Goal: Task Accomplishment & Management: Manage account settings

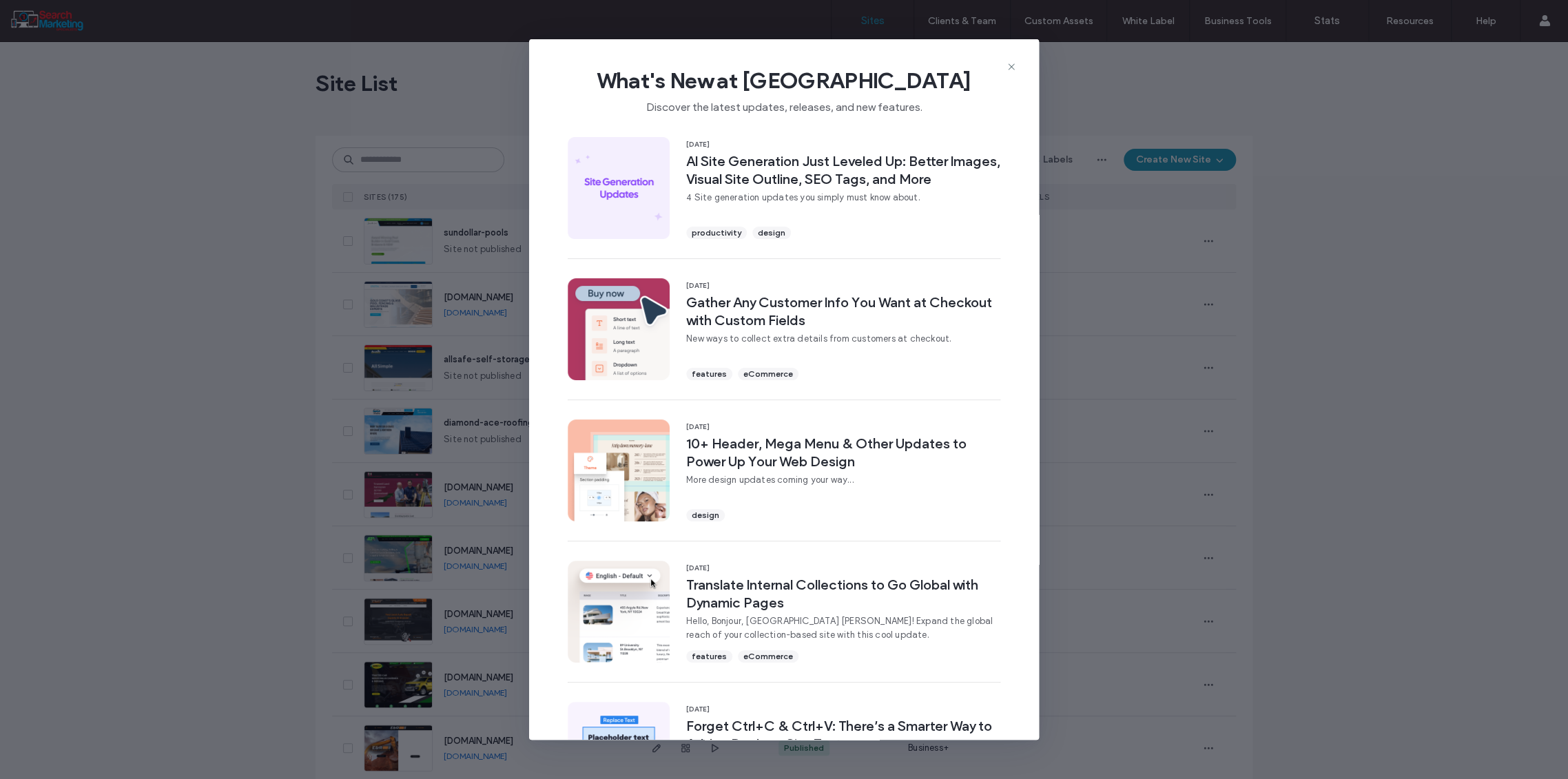
click at [1018, 65] on div "What's New at [GEOGRAPHIC_DATA] Discover the latest updates, releases, and new …" at bounding box center [783, 85] width 510 height 92
click at [1010, 67] on icon at bounding box center [1011, 67] width 11 height 11
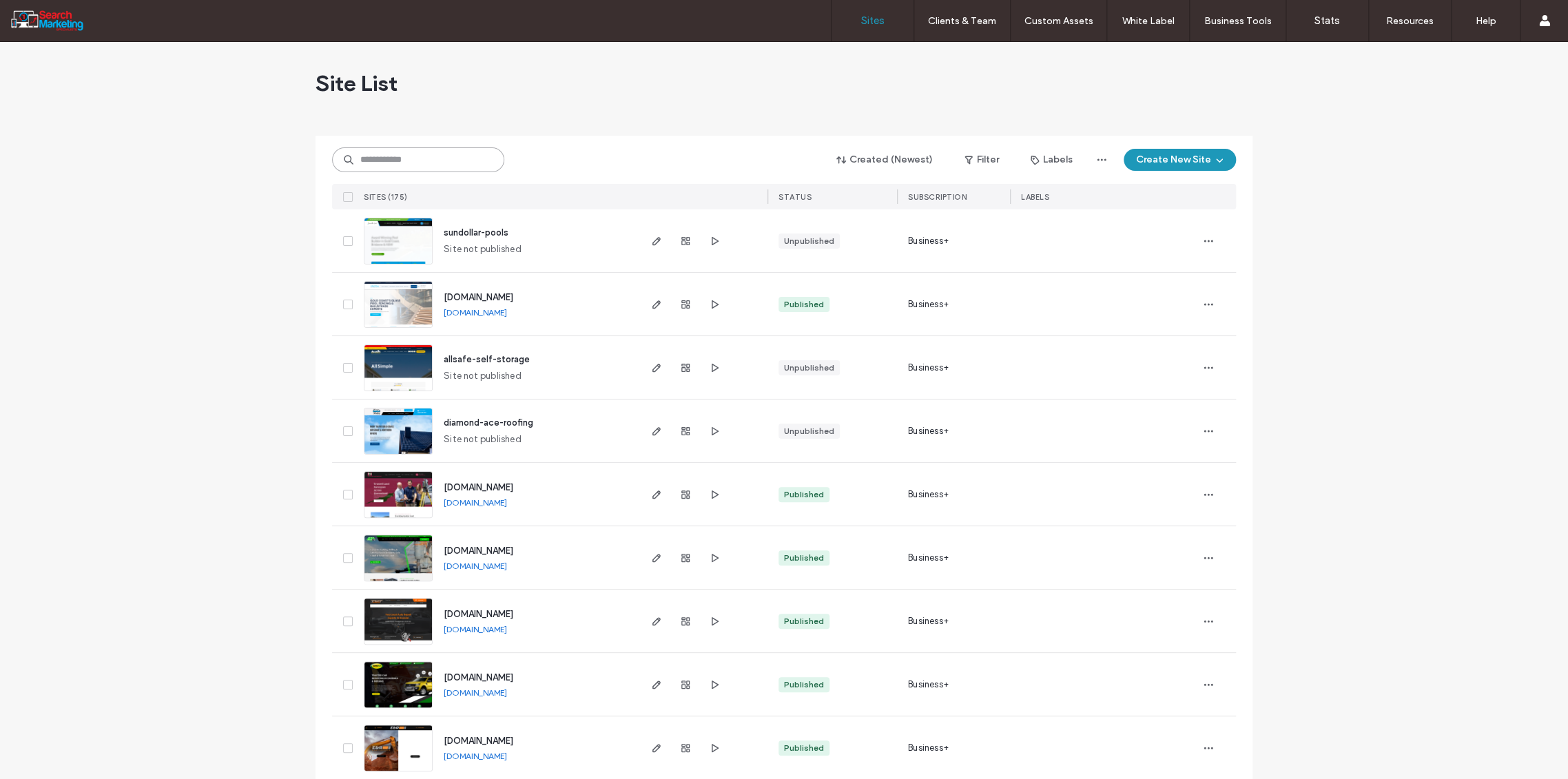
click at [386, 158] on input at bounding box center [418, 160] width 172 height 25
type input "******"
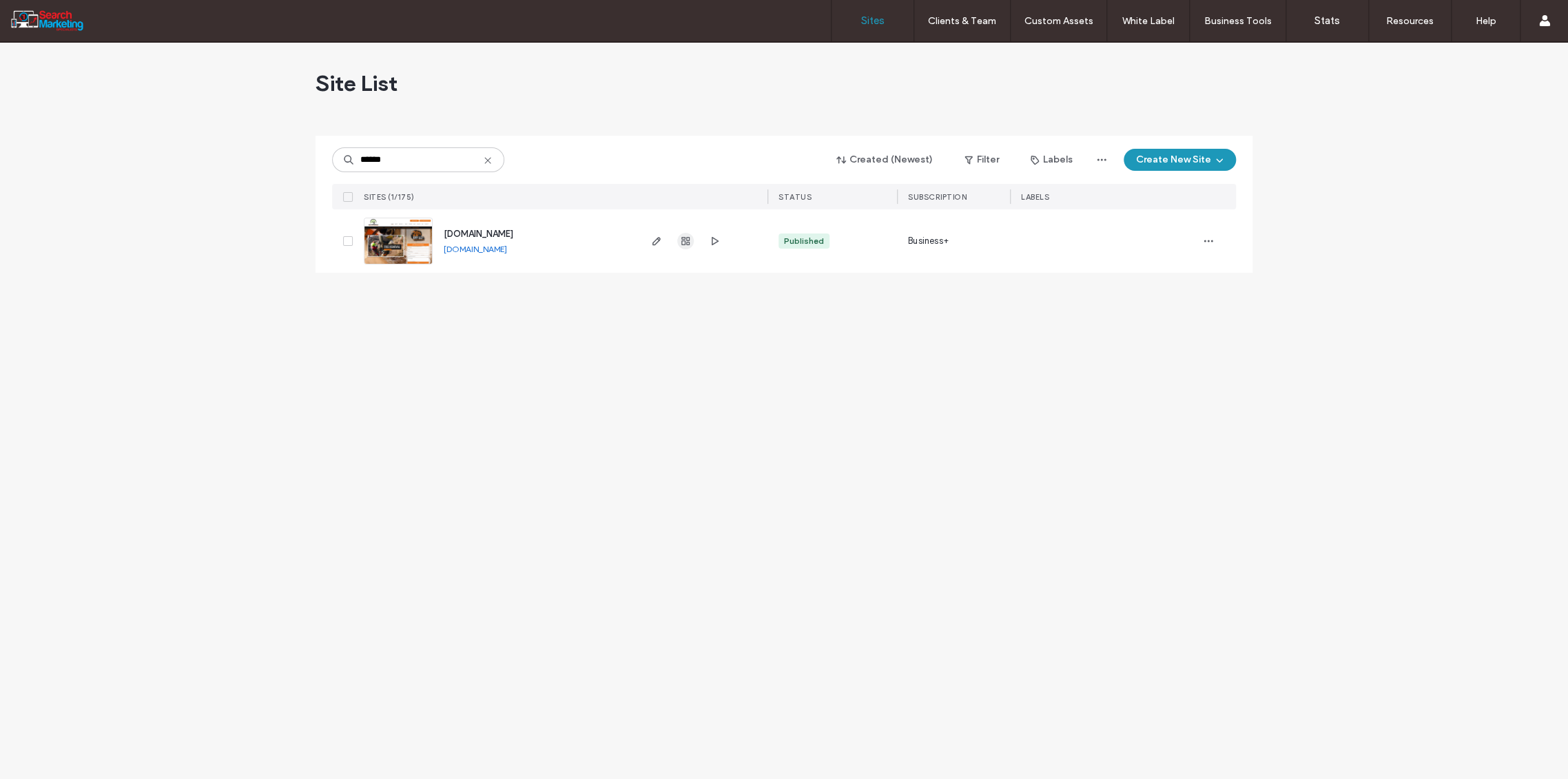
click at [689, 236] on icon "button" at bounding box center [686, 241] width 11 height 11
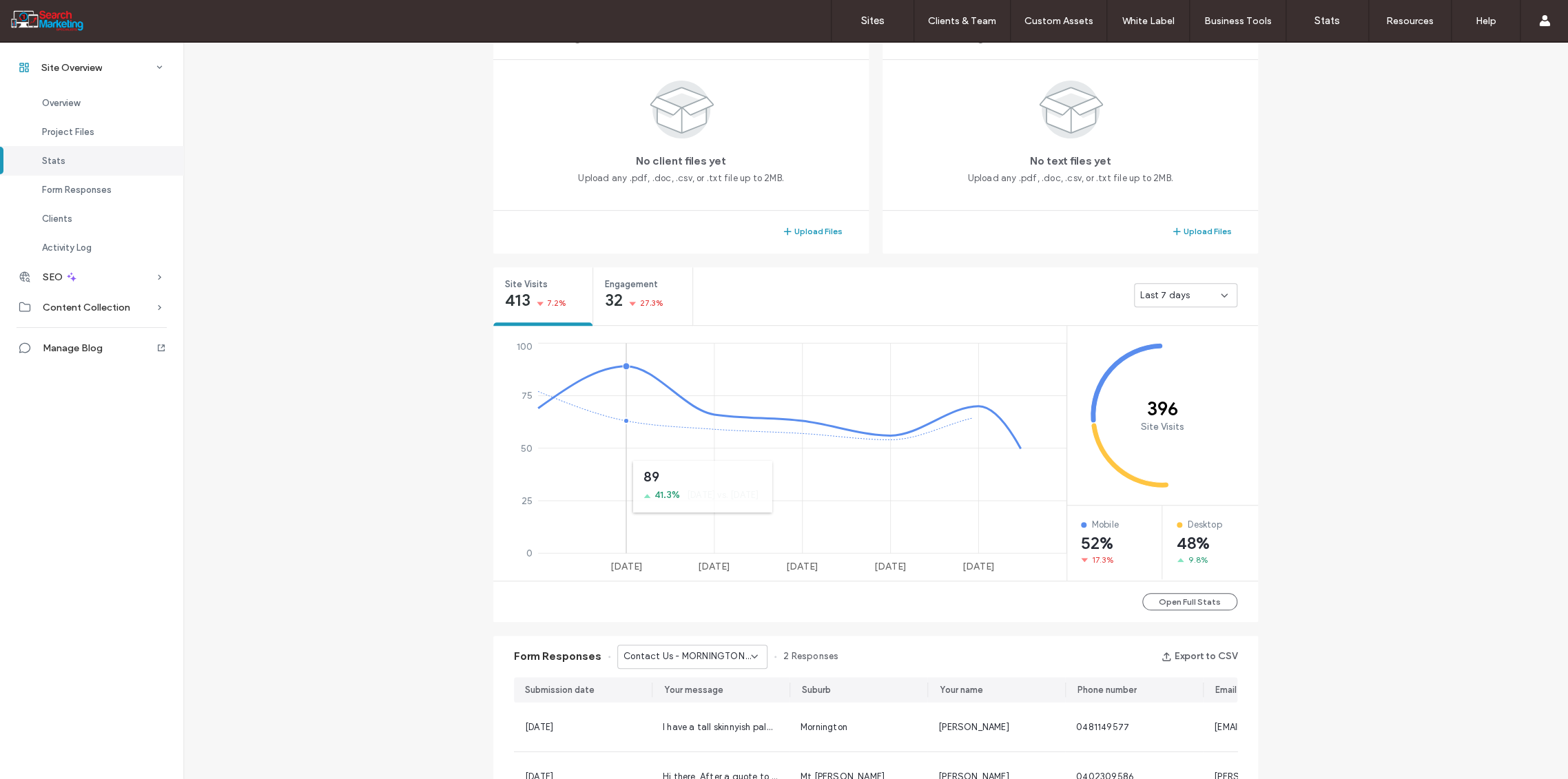
scroll to position [689, 0]
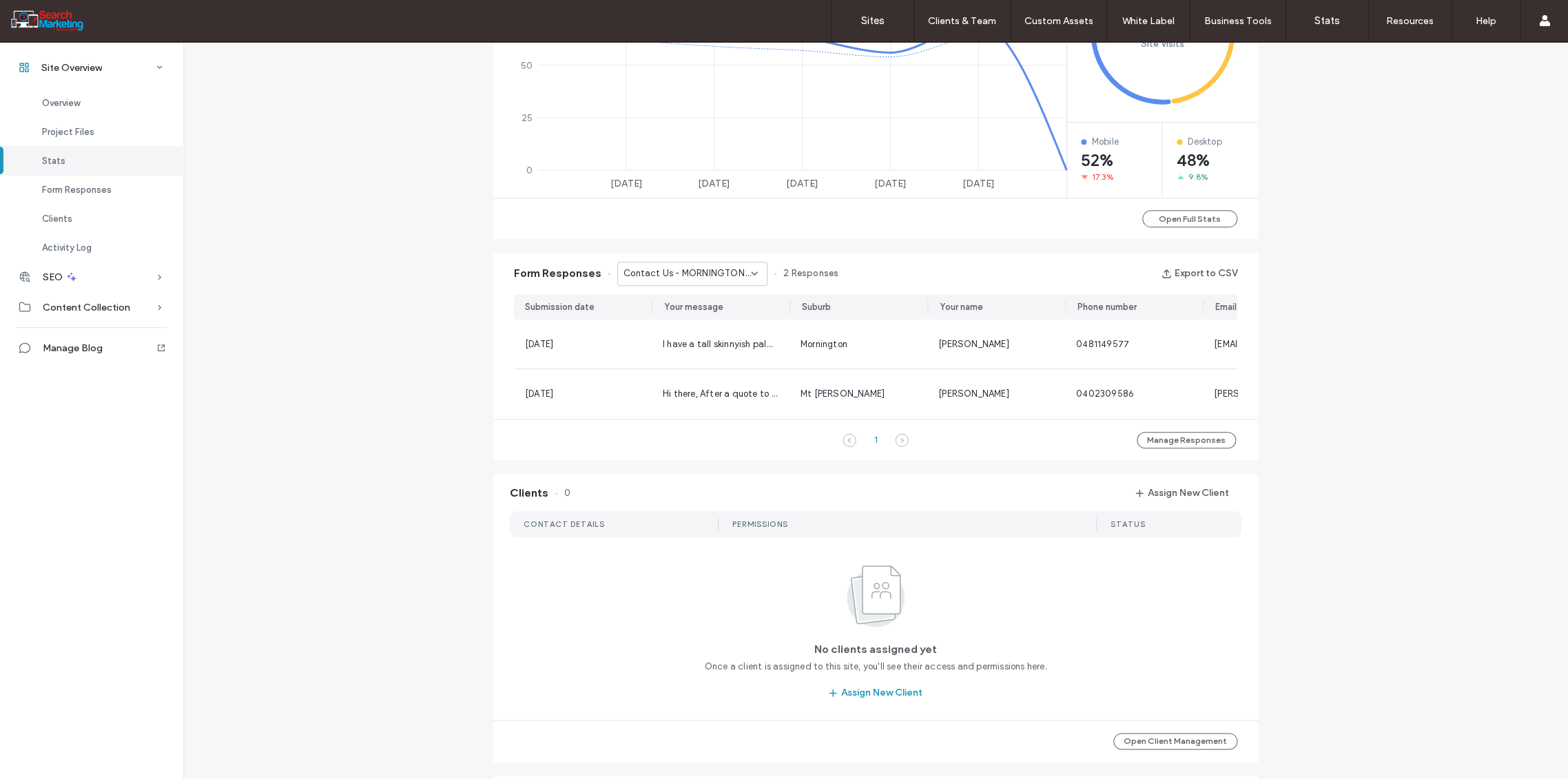
click at [751, 268] on icon at bounding box center [754, 273] width 11 height 11
click at [708, 384] on span "Home Banner Form - TREE REMOVAL page" at bounding box center [681, 390] width 132 height 14
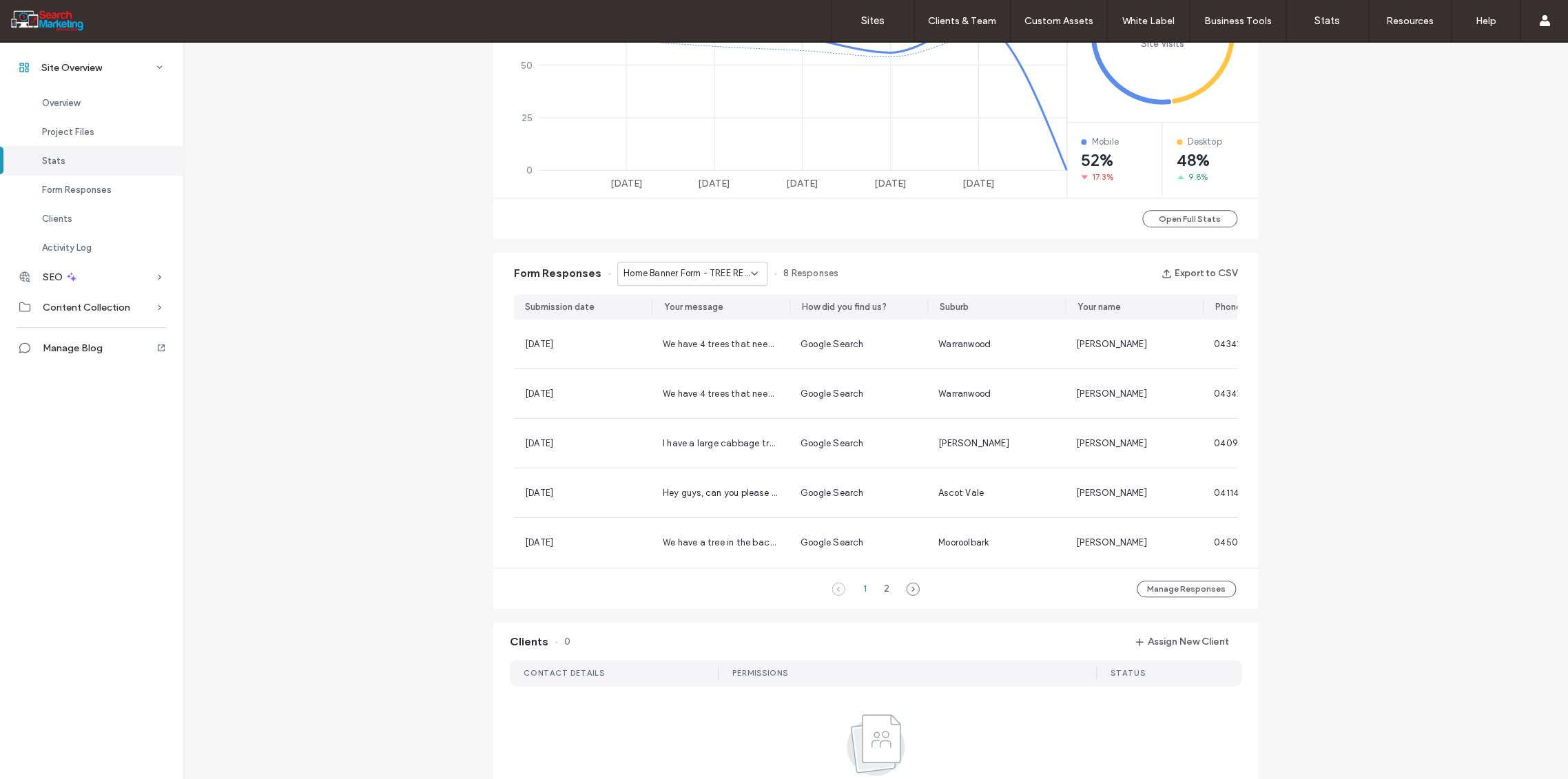
scroll to position [523, 0]
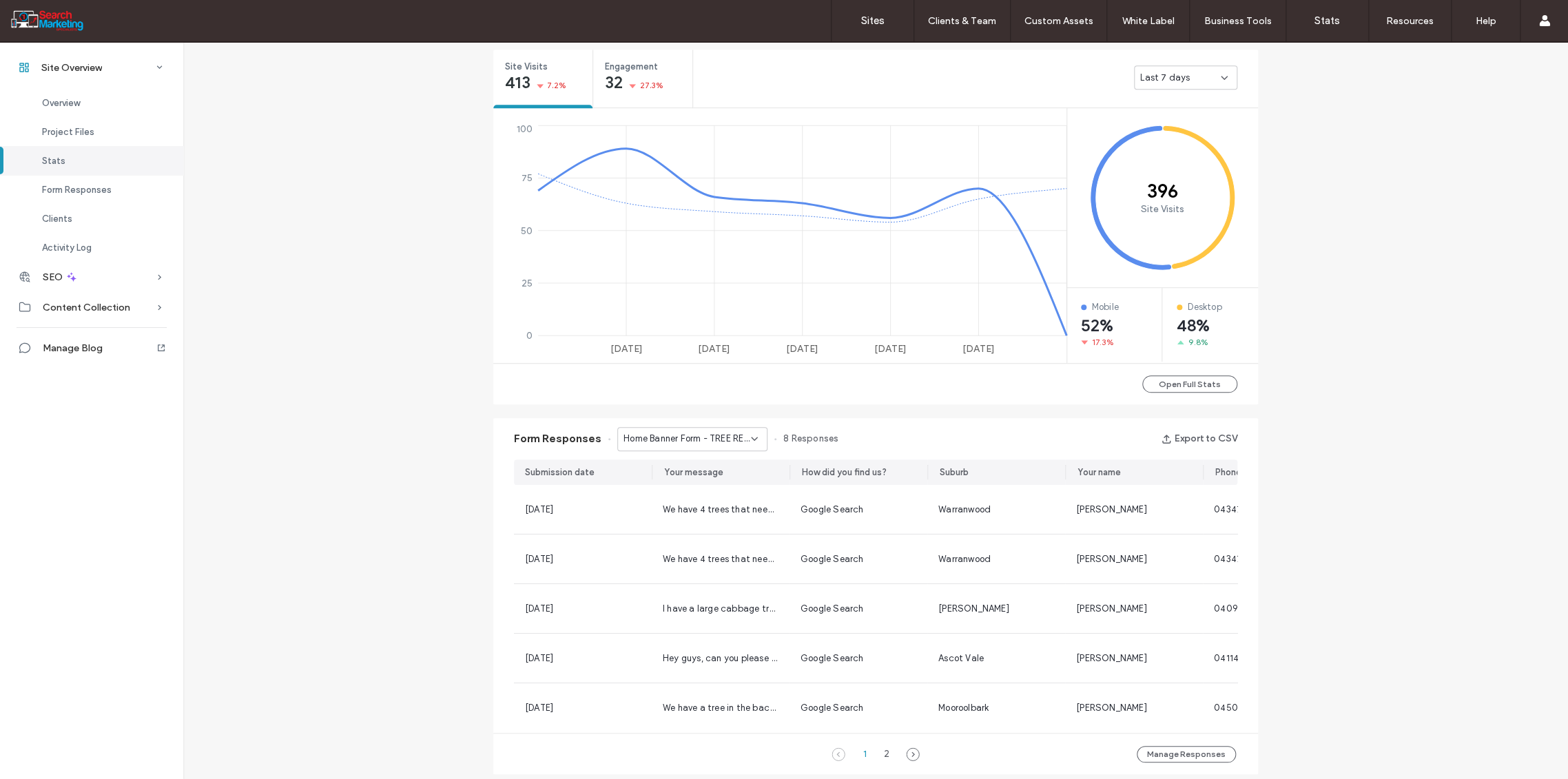
click at [749, 437] on icon at bounding box center [754, 438] width 11 height 11
click at [702, 532] on div "Home Banner Form - HOME page" at bounding box center [685, 540] width 149 height 24
click at [874, 10] on link "Sites" at bounding box center [872, 20] width 82 height 42
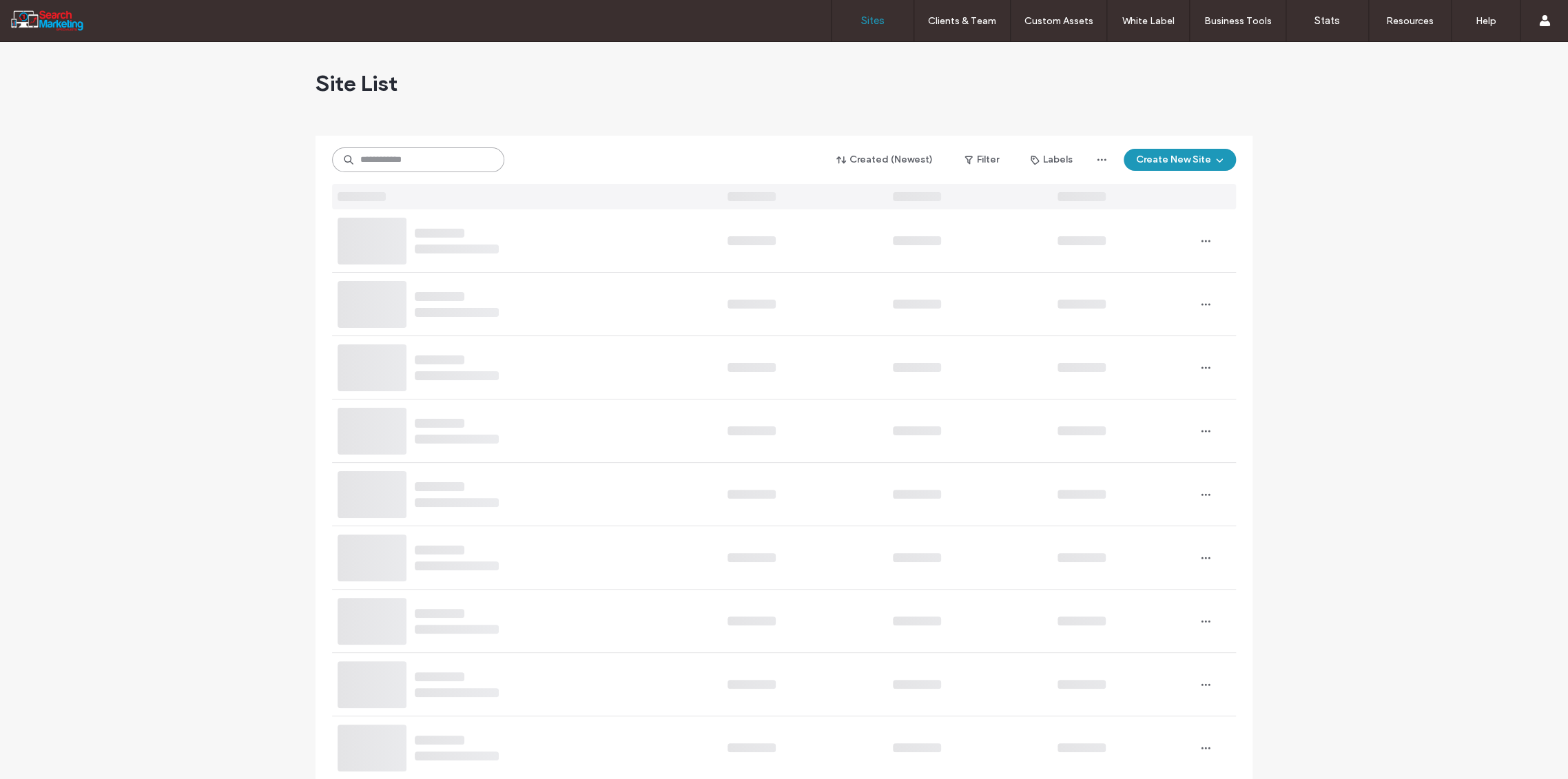
click at [392, 159] on input at bounding box center [418, 160] width 172 height 25
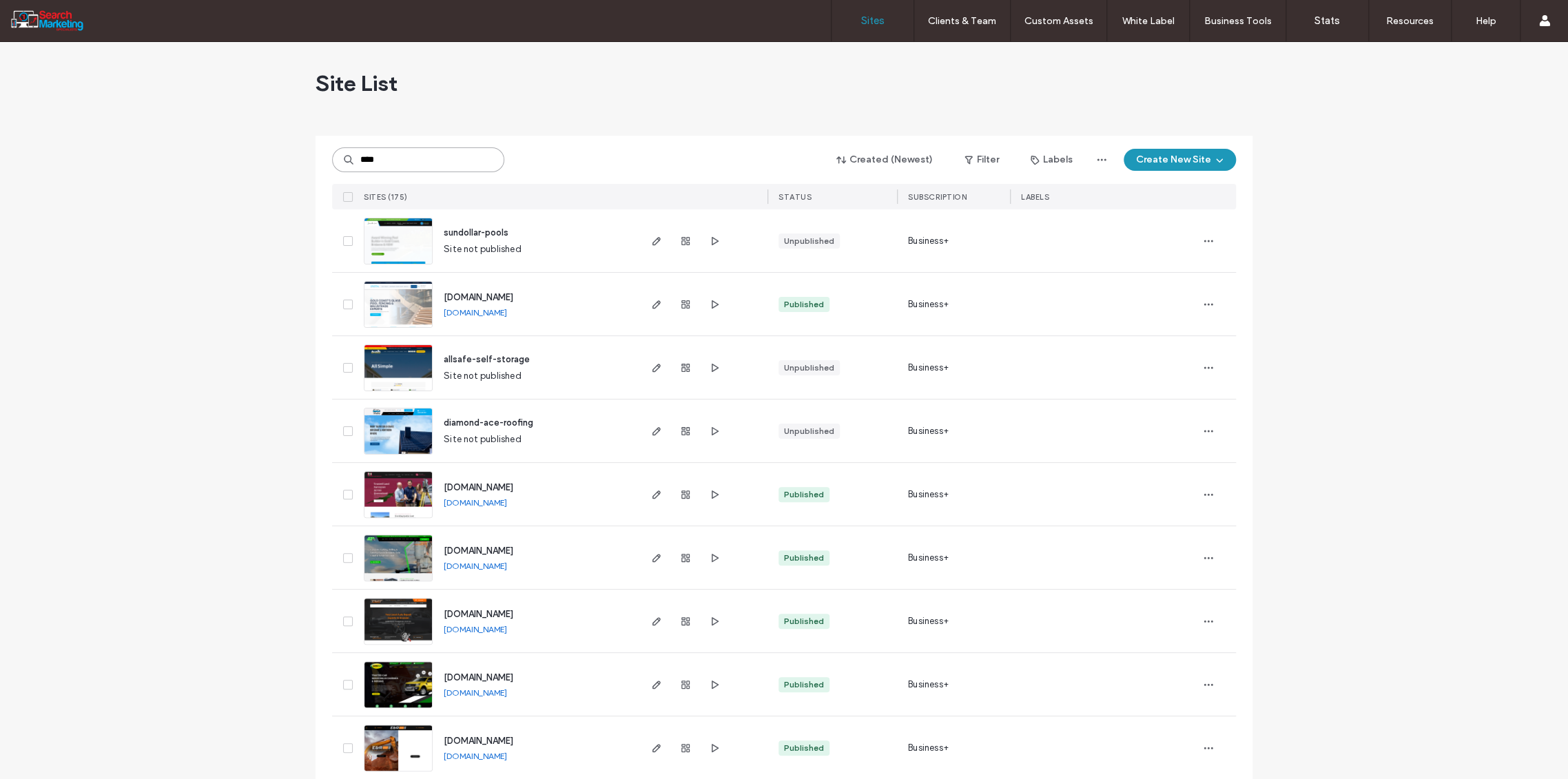
type input "****"
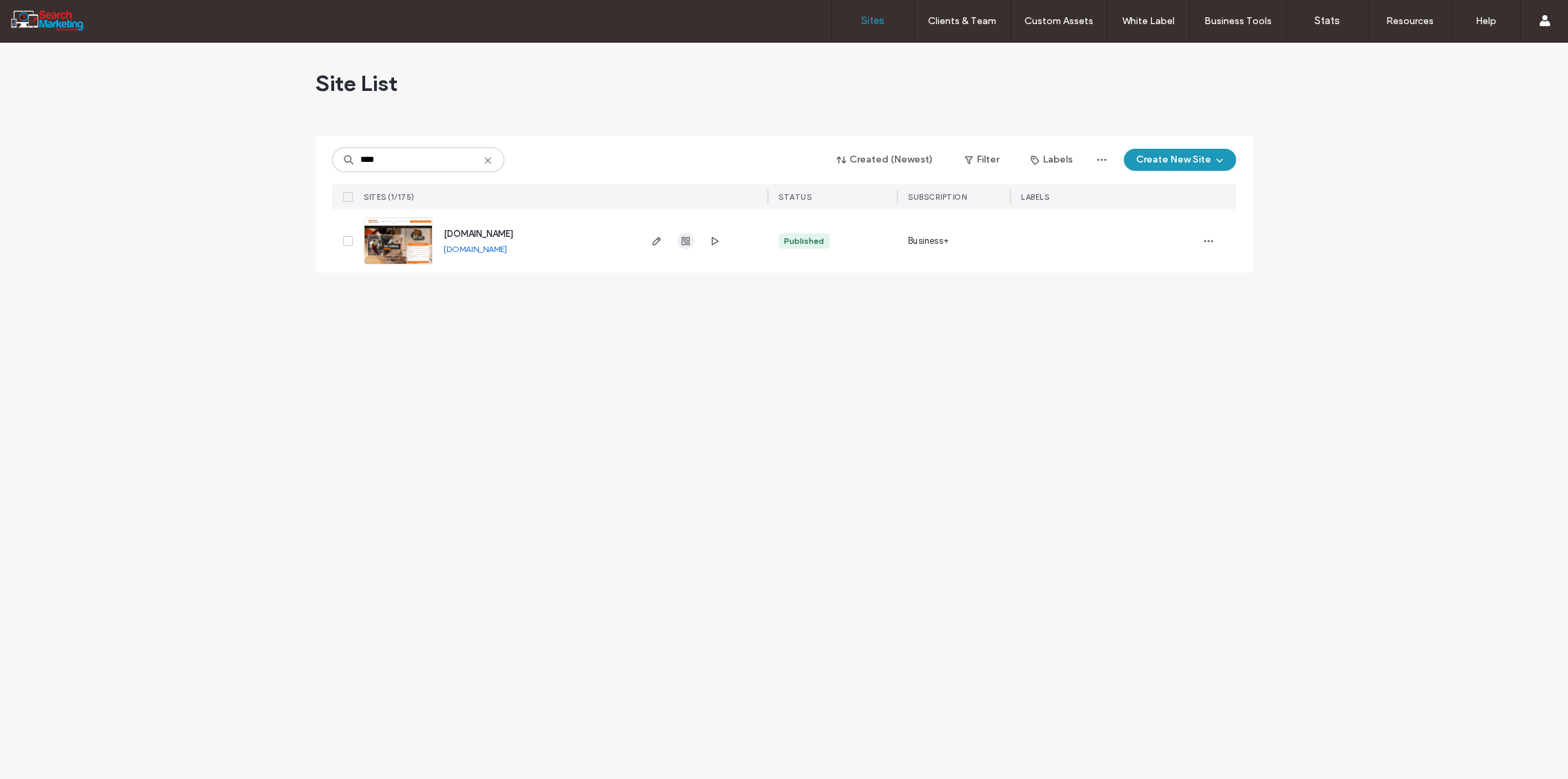
click at [684, 240] on icon "button" at bounding box center [686, 241] width 11 height 11
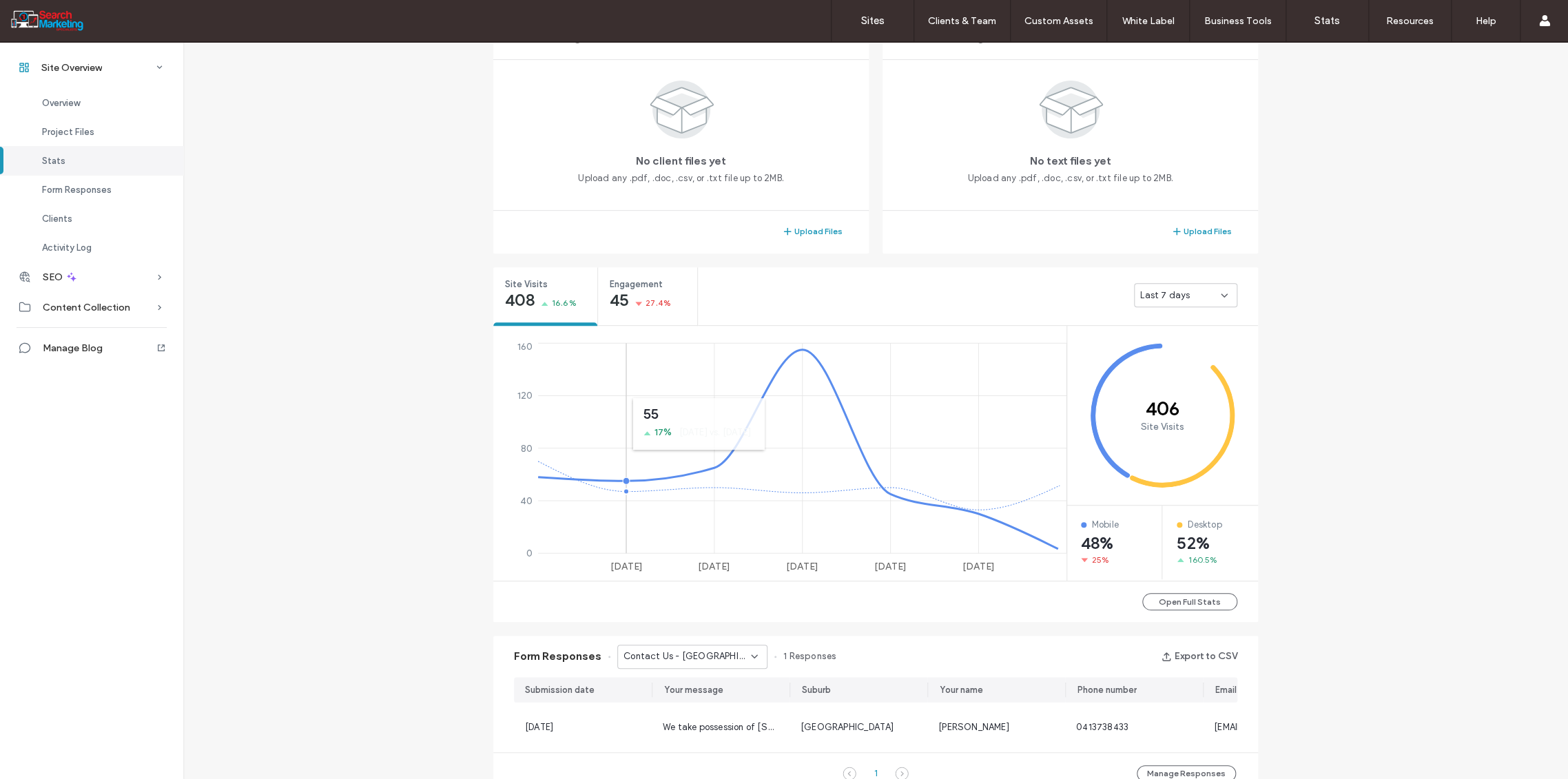
scroll to position [535, 0]
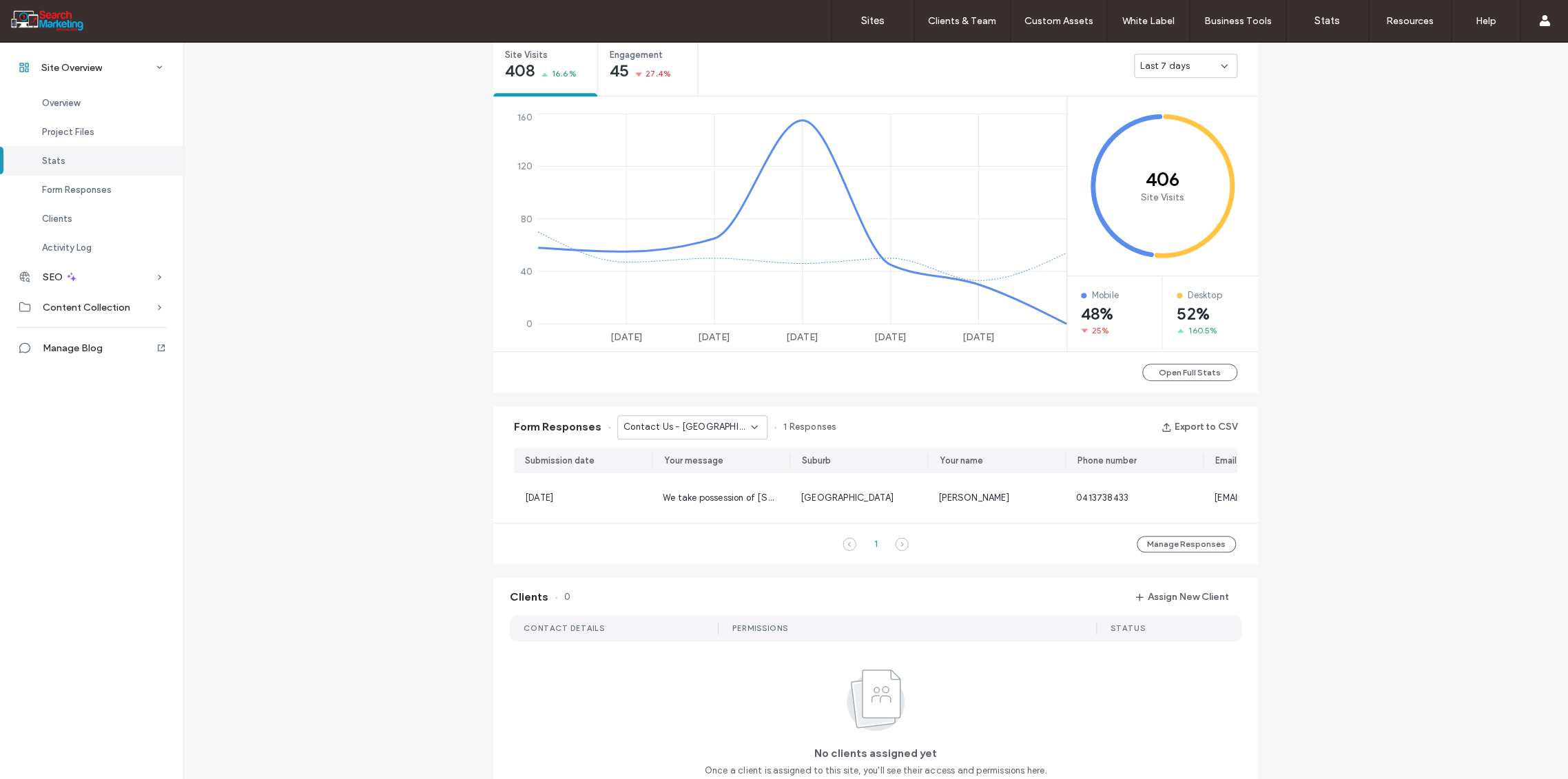
click at [749, 429] on icon at bounding box center [754, 427] width 11 height 11
click at [700, 502] on div "Contact Us - CONTACT page" at bounding box center [685, 510] width 149 height 24
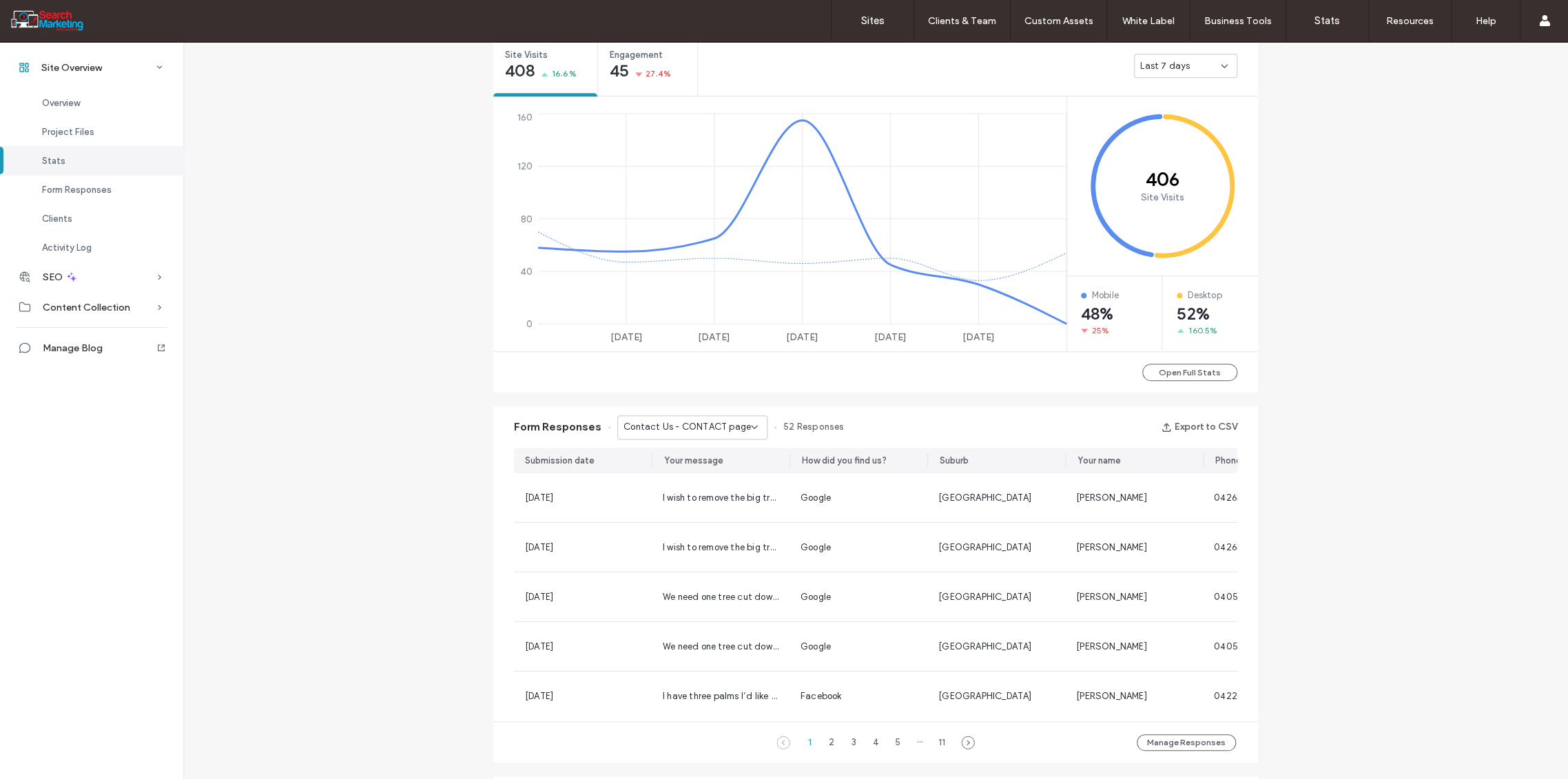
click at [749, 421] on div "Contact Us - CONTACT page" at bounding box center [692, 427] width 150 height 24
click at [686, 498] on span "Contact Us - TREE REMOVAL page" at bounding box center [681, 497] width 132 height 14
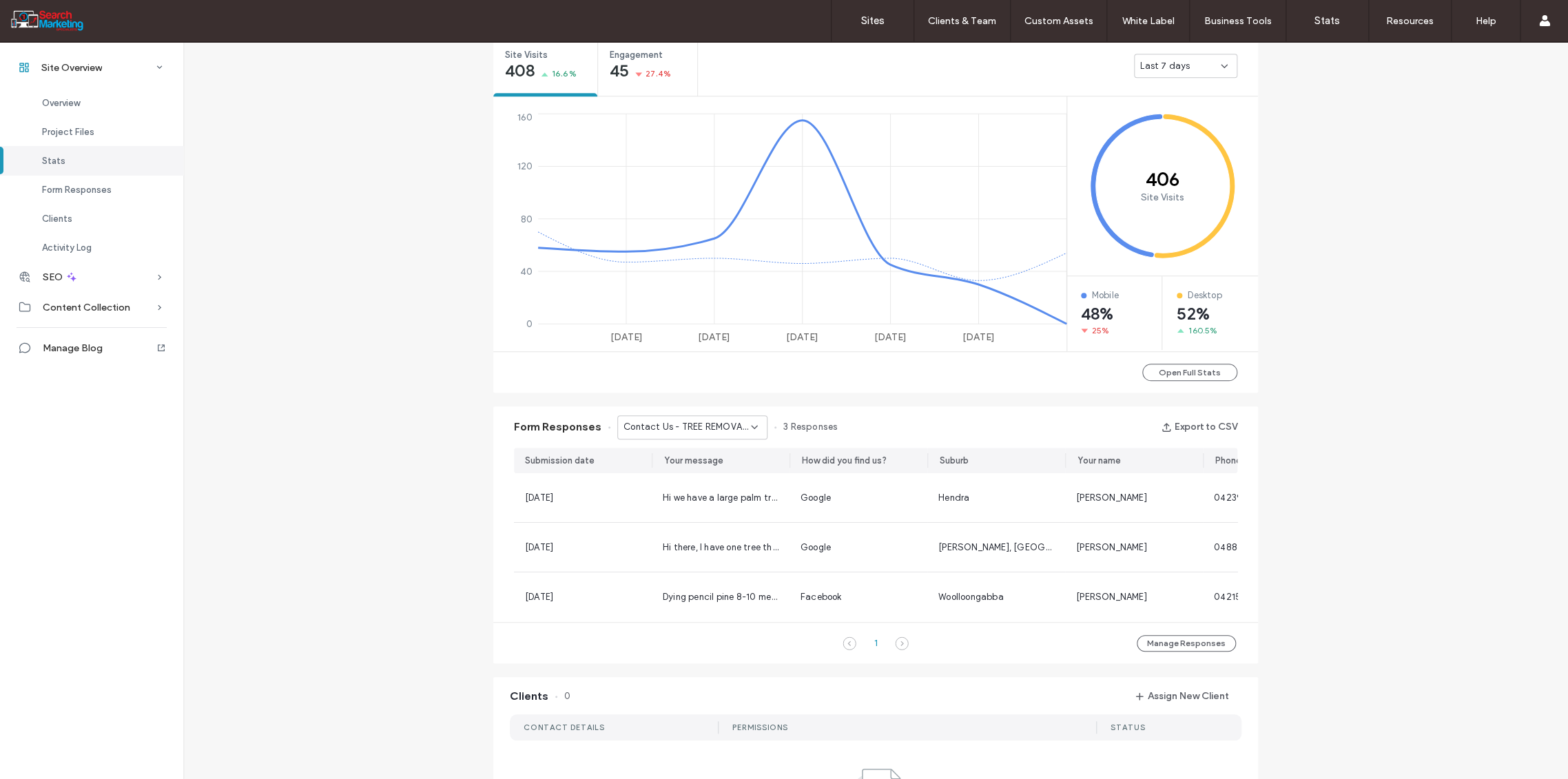
click at [749, 432] on div "Contact Us - TREE REMOVAL page" at bounding box center [692, 427] width 150 height 24
click at [694, 483] on span "Contact Us - HOME page" at bounding box center [670, 484] width 108 height 14
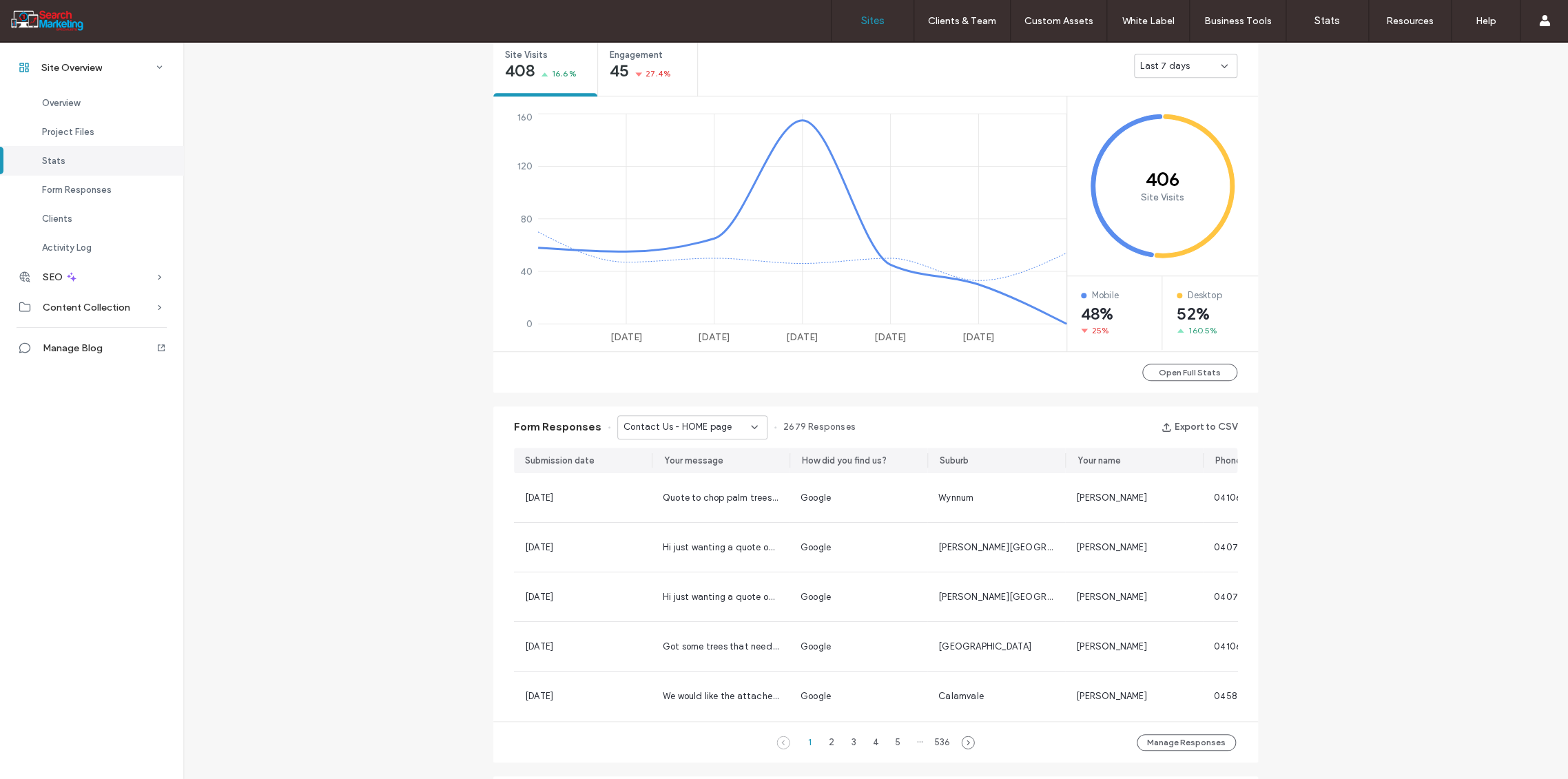
click at [874, 11] on link "Sites" at bounding box center [872, 20] width 82 height 42
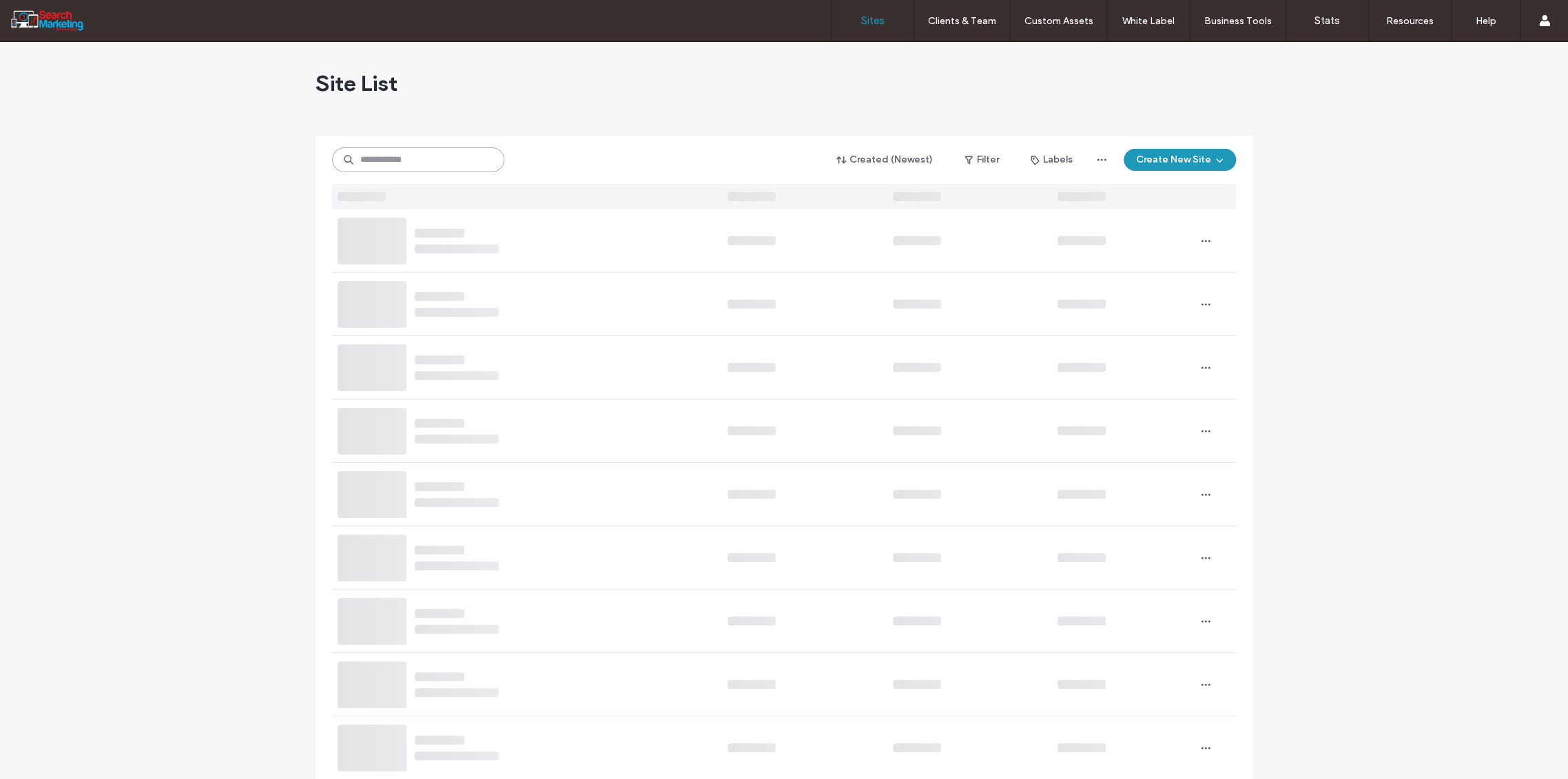
click at [419, 156] on input at bounding box center [418, 160] width 172 height 25
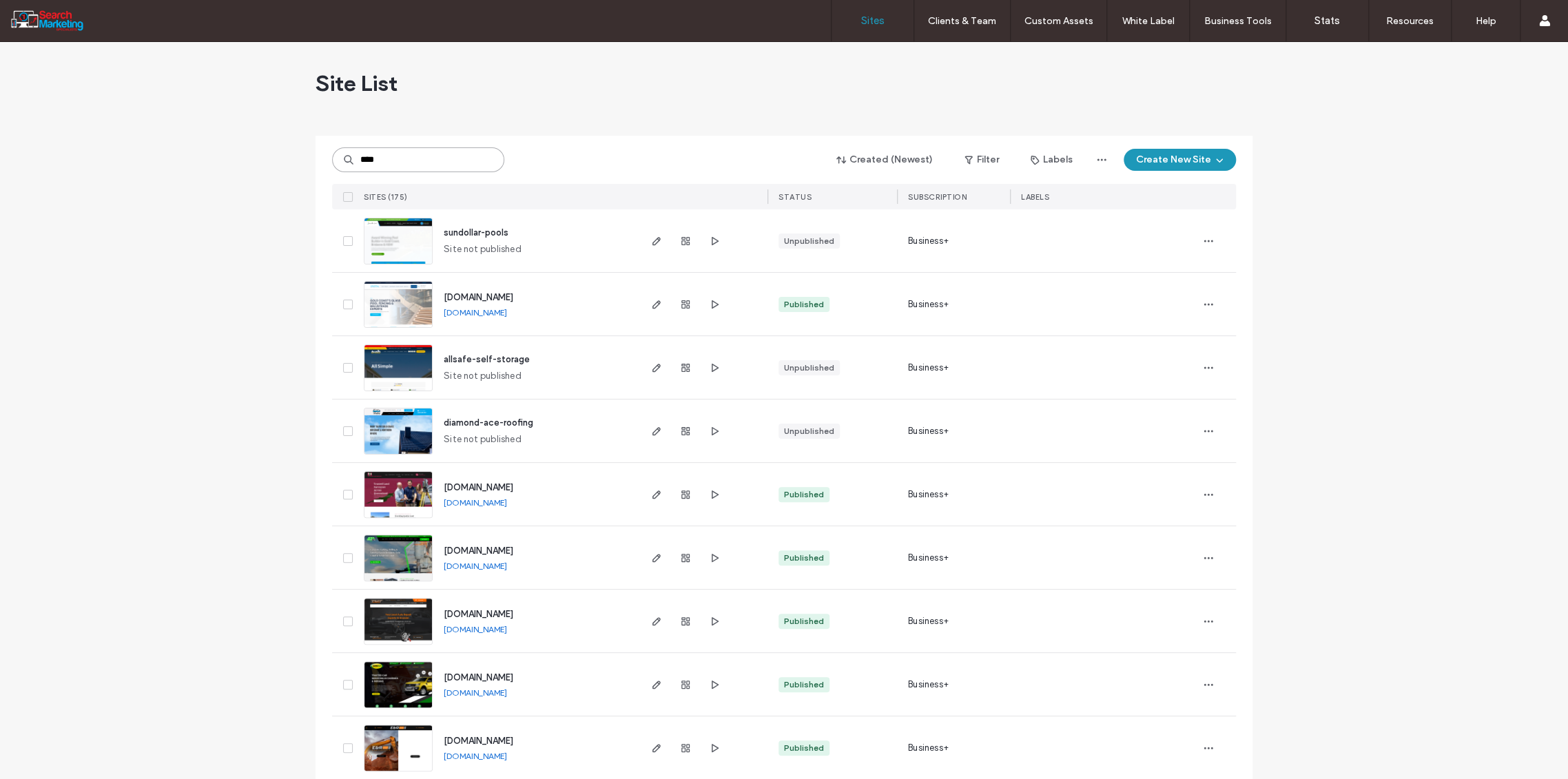
type input "****"
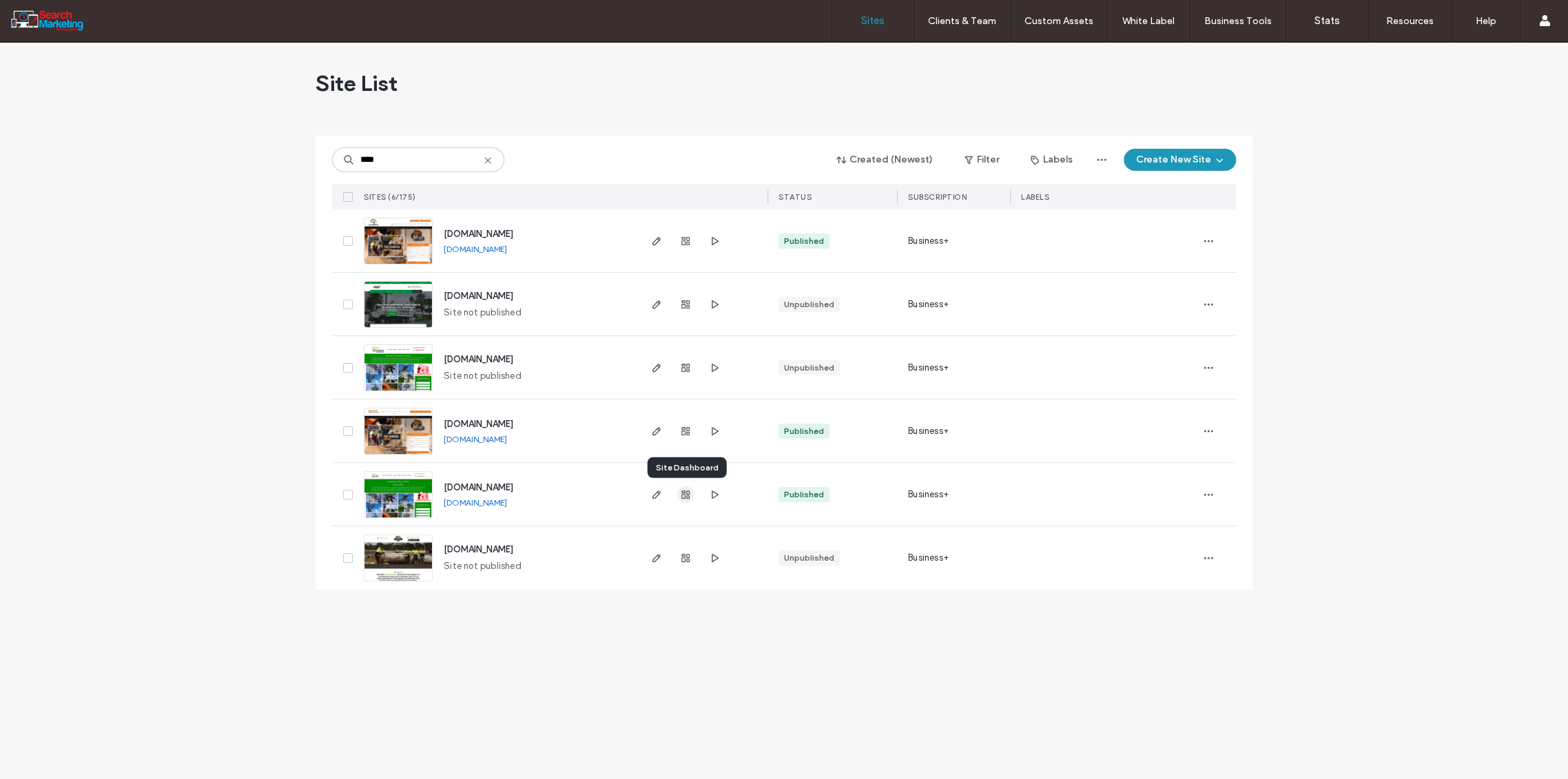
click at [687, 492] on icon "button" at bounding box center [686, 494] width 11 height 11
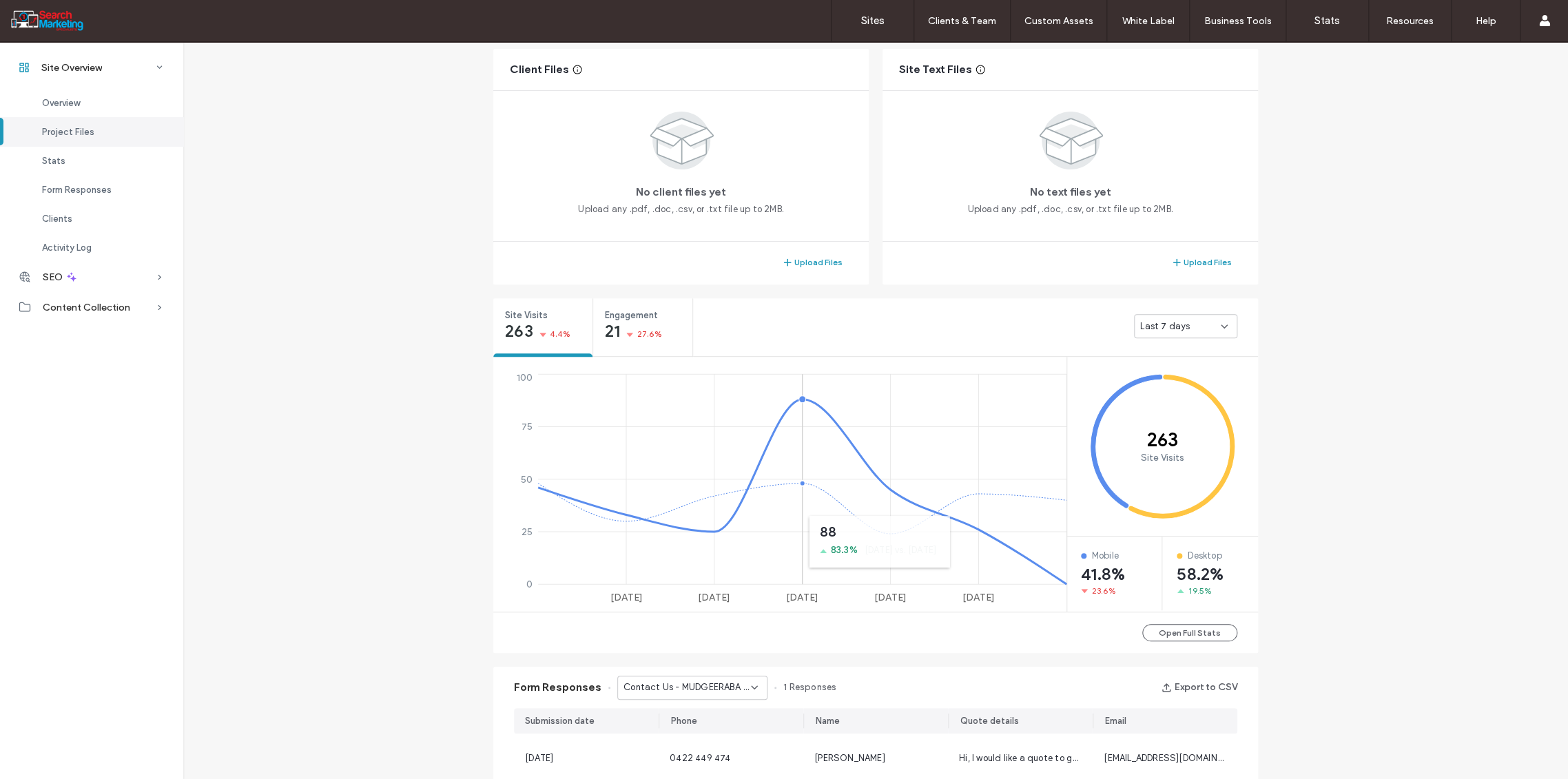
scroll to position [504, 0]
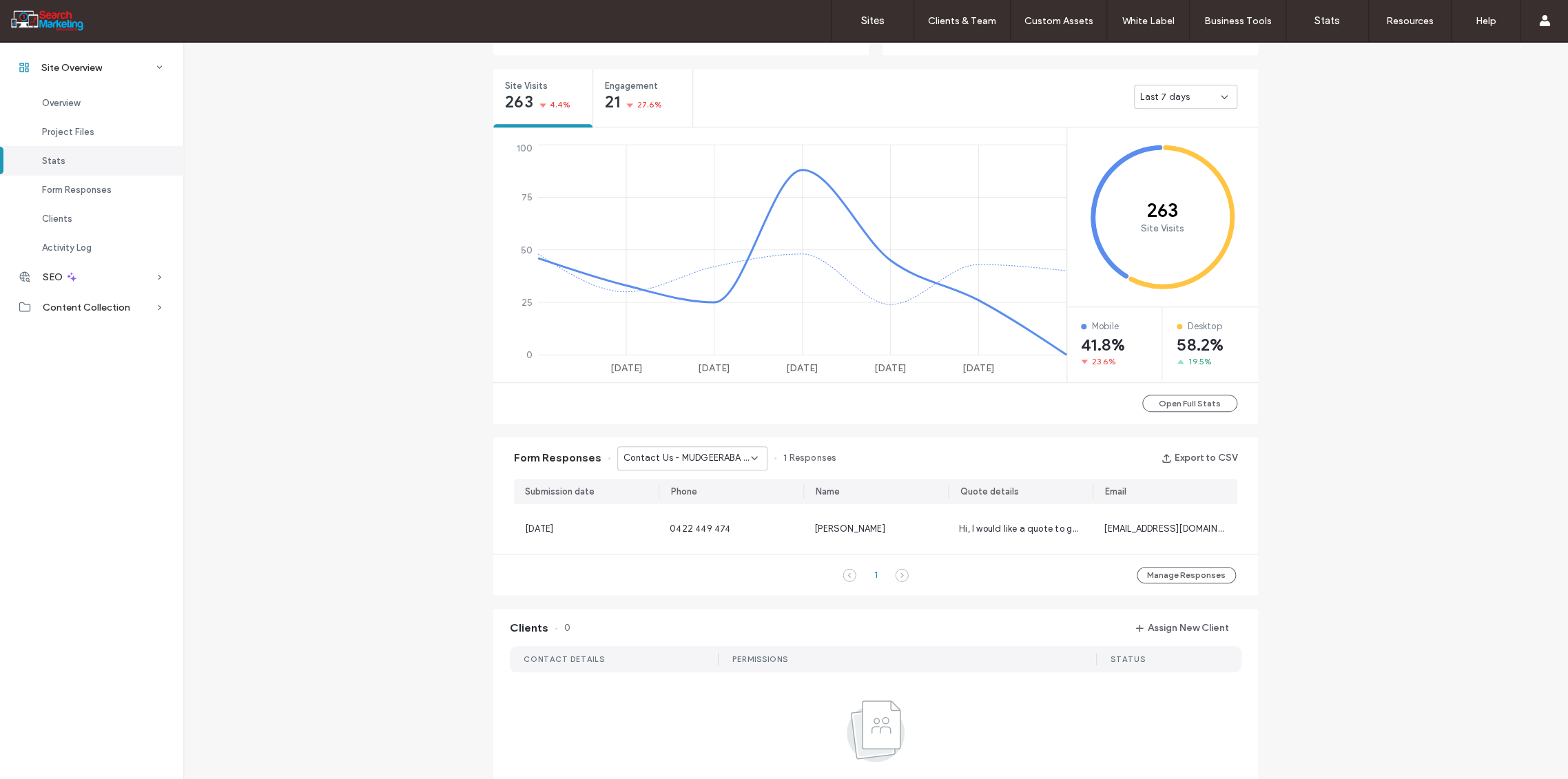
click at [749, 458] on icon at bounding box center [754, 458] width 11 height 11
click at [725, 504] on span "Contact Us - TREE REMOVAL page" at bounding box center [681, 506] width 132 height 14
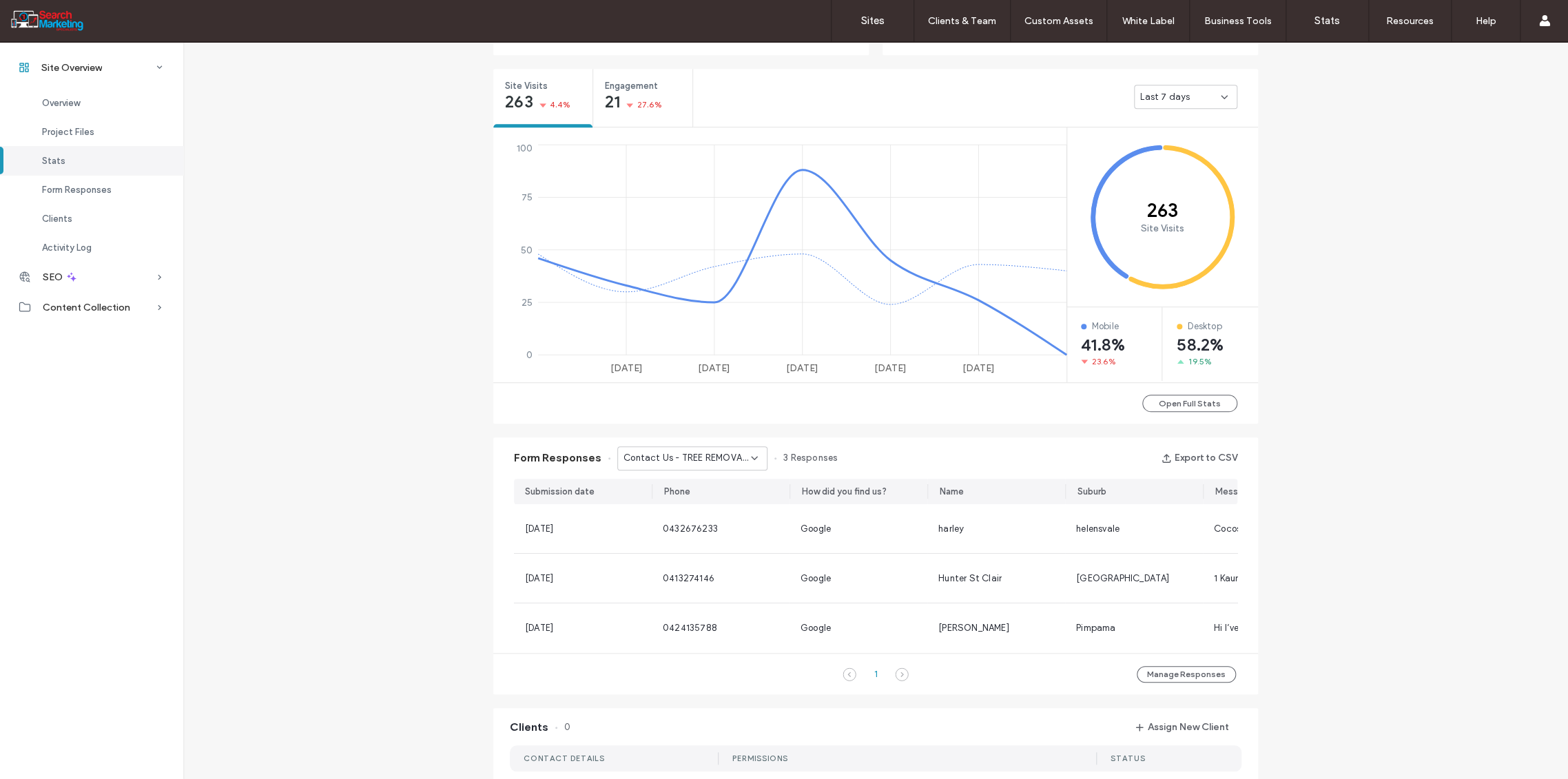
click at [749, 455] on icon at bounding box center [754, 458] width 11 height 11
click at [726, 529] on span "Contact Us - PALM TREE REMOVAL - TRIMMING page" at bounding box center [681, 526] width 132 height 14
click at [749, 460] on icon at bounding box center [754, 458] width 11 height 11
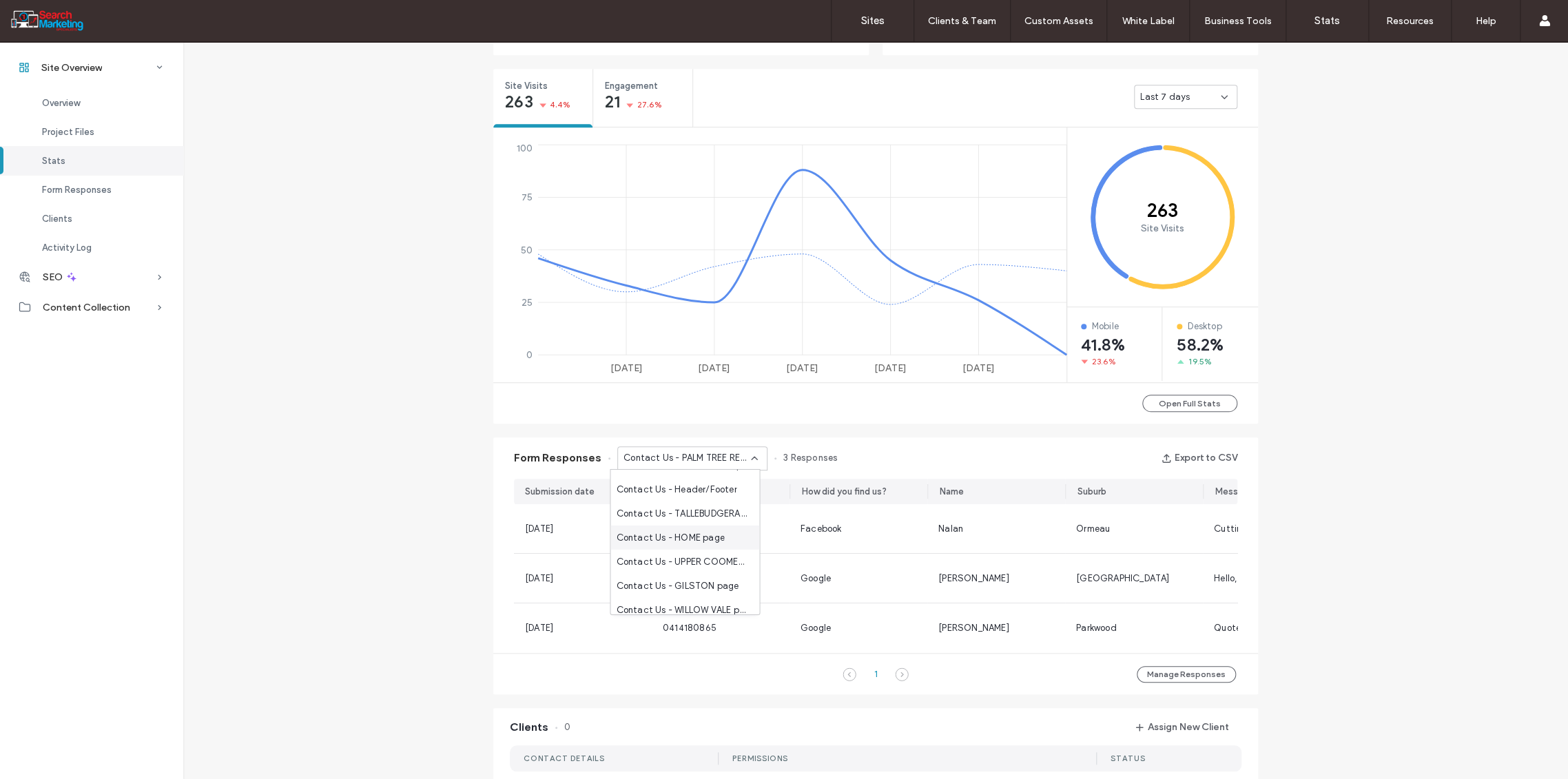
click at [695, 526] on div "Contact Us - HOME page" at bounding box center [685, 538] width 149 height 24
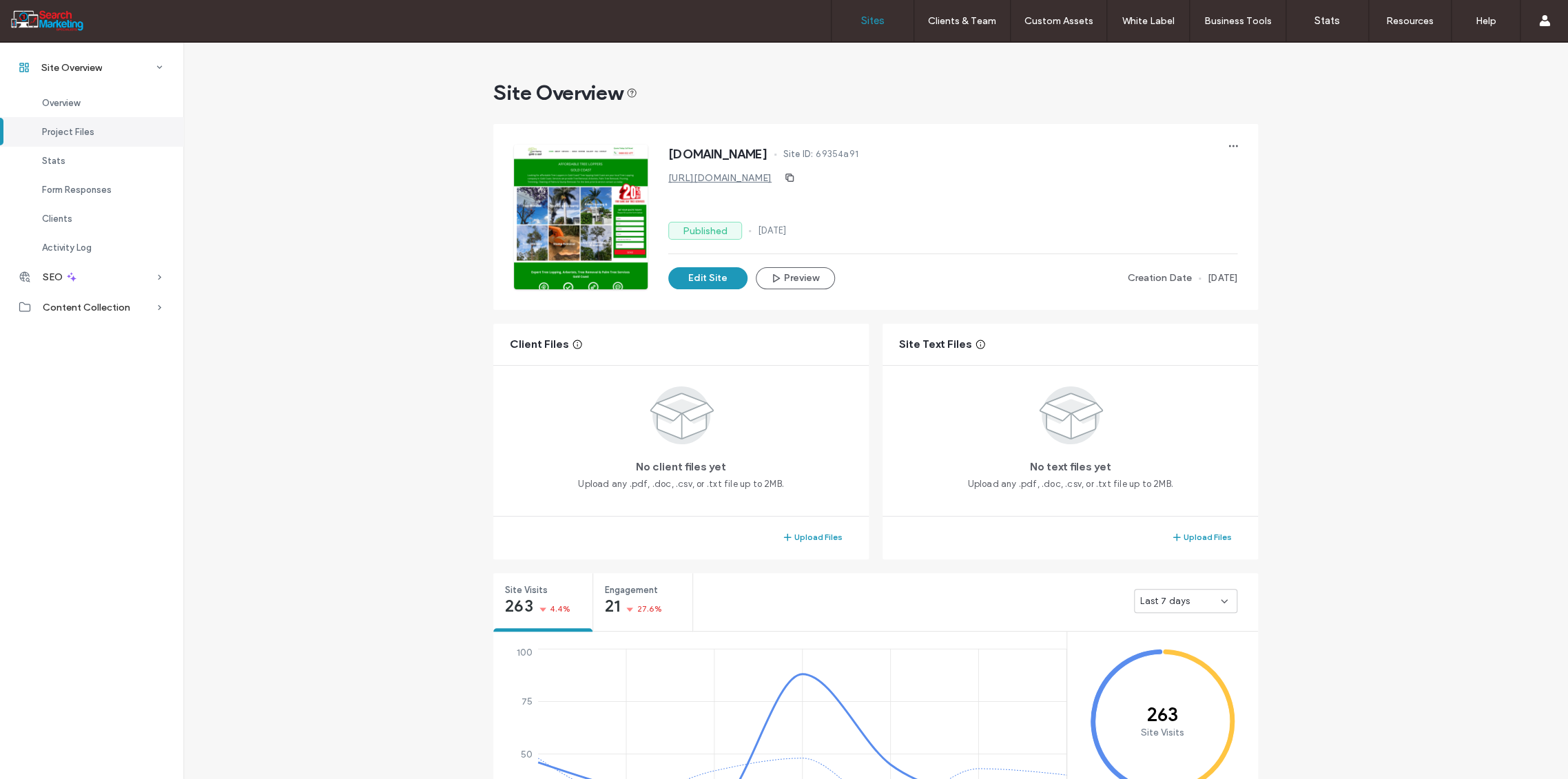
click at [871, 17] on label "Sites" at bounding box center [873, 20] width 23 height 12
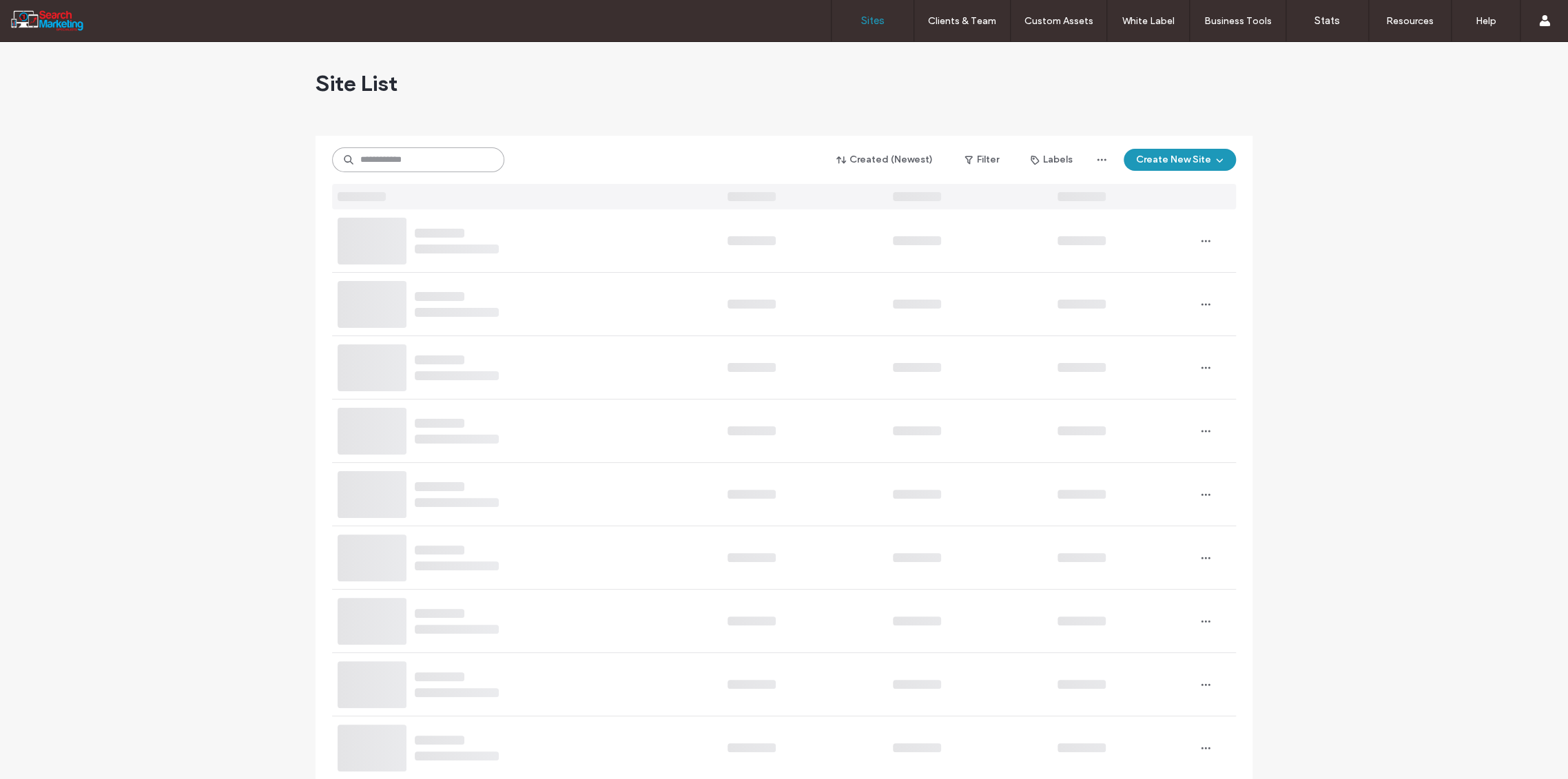
click at [410, 156] on input at bounding box center [418, 160] width 172 height 25
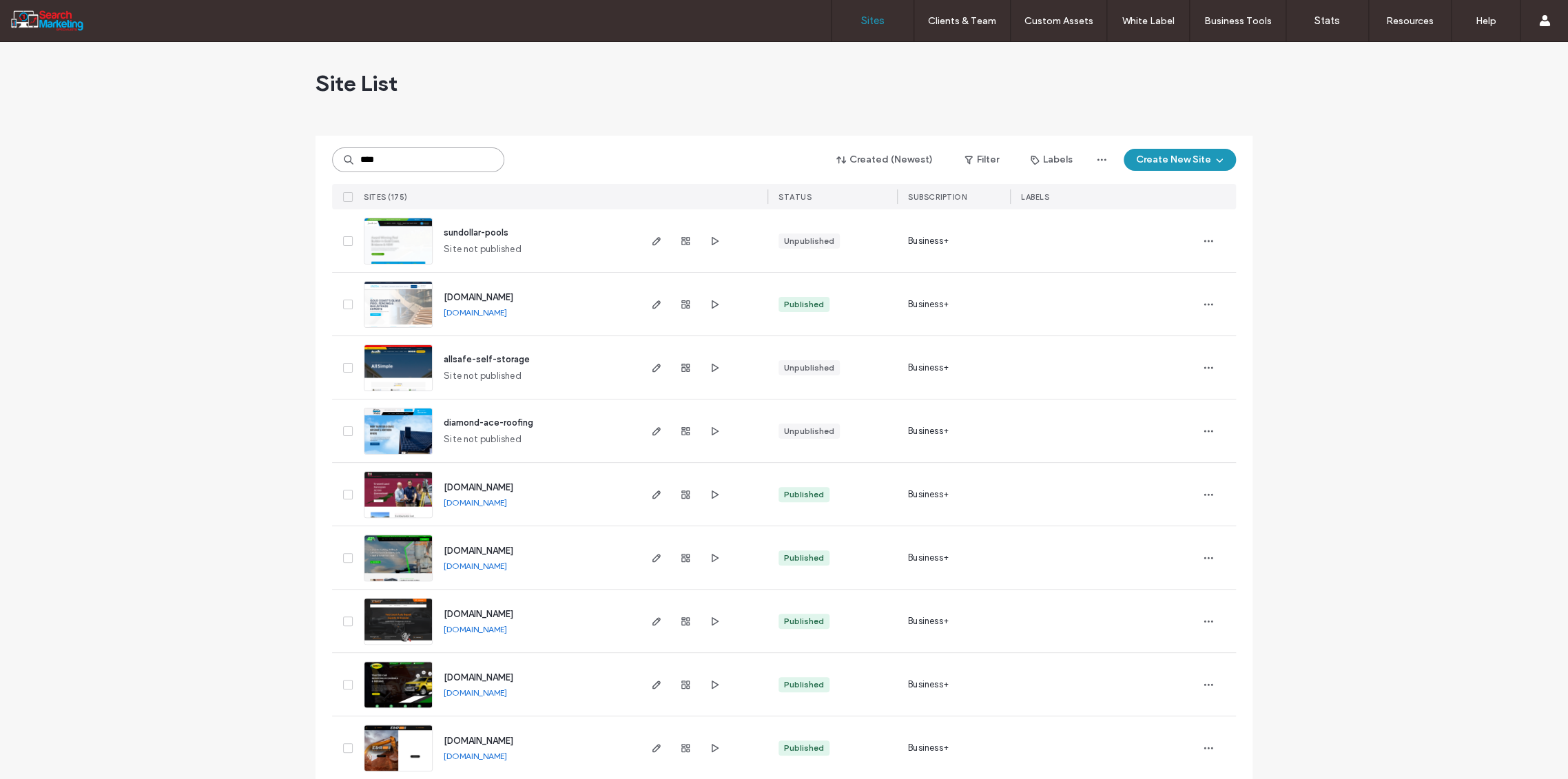
type input "****"
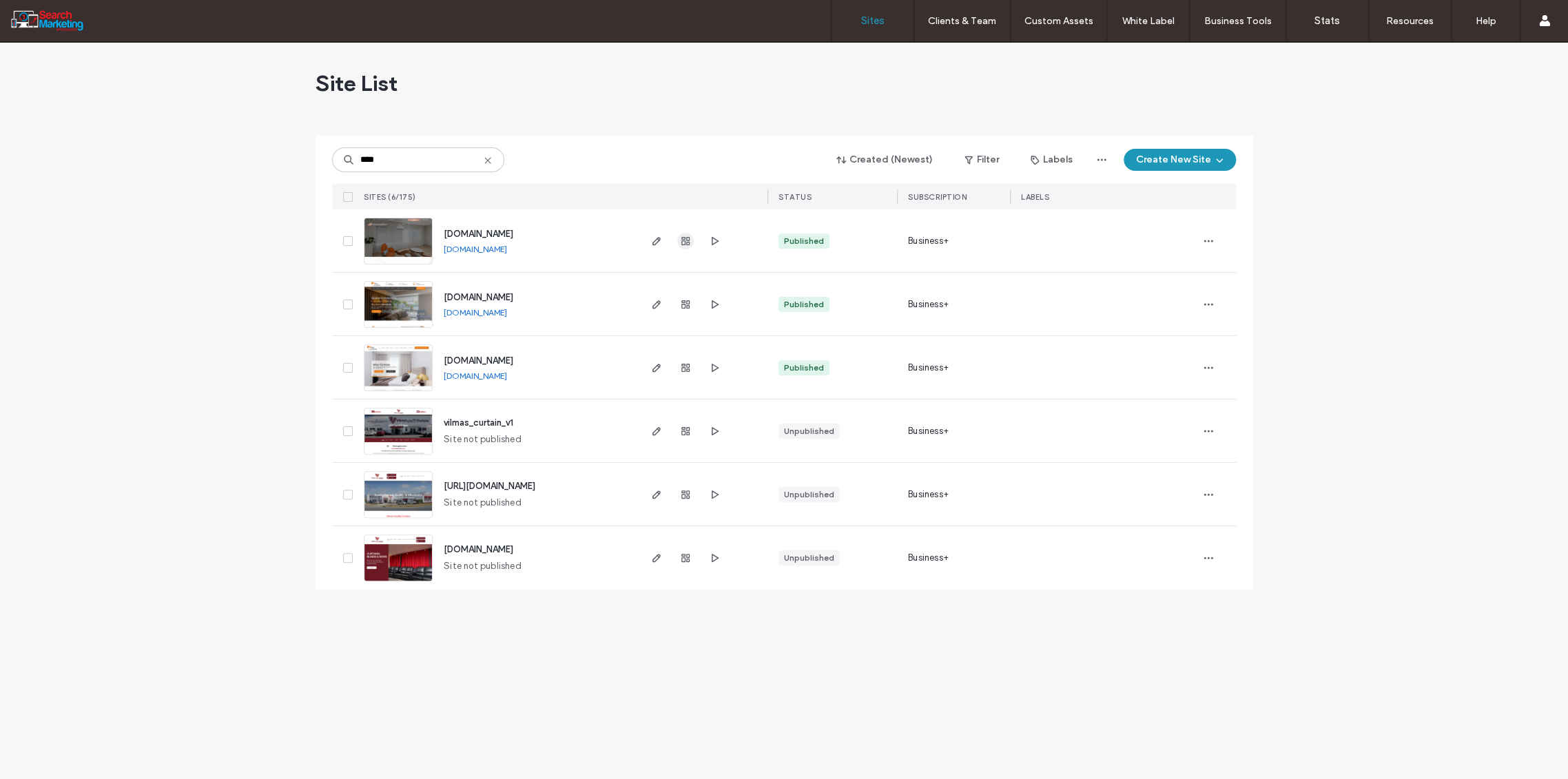
click at [686, 242] on icon "button" at bounding box center [686, 241] width 11 height 11
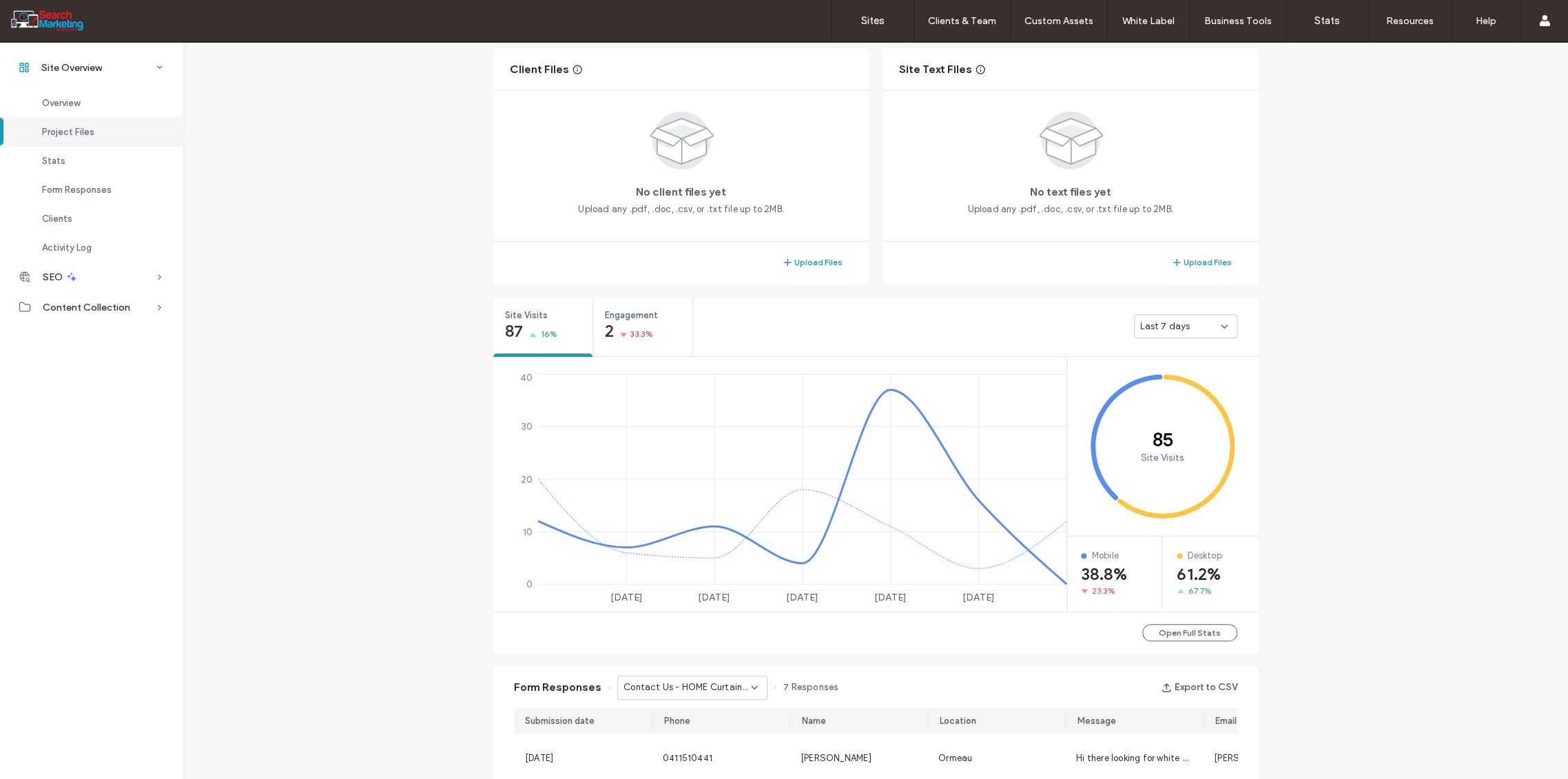
scroll to position [504, 0]
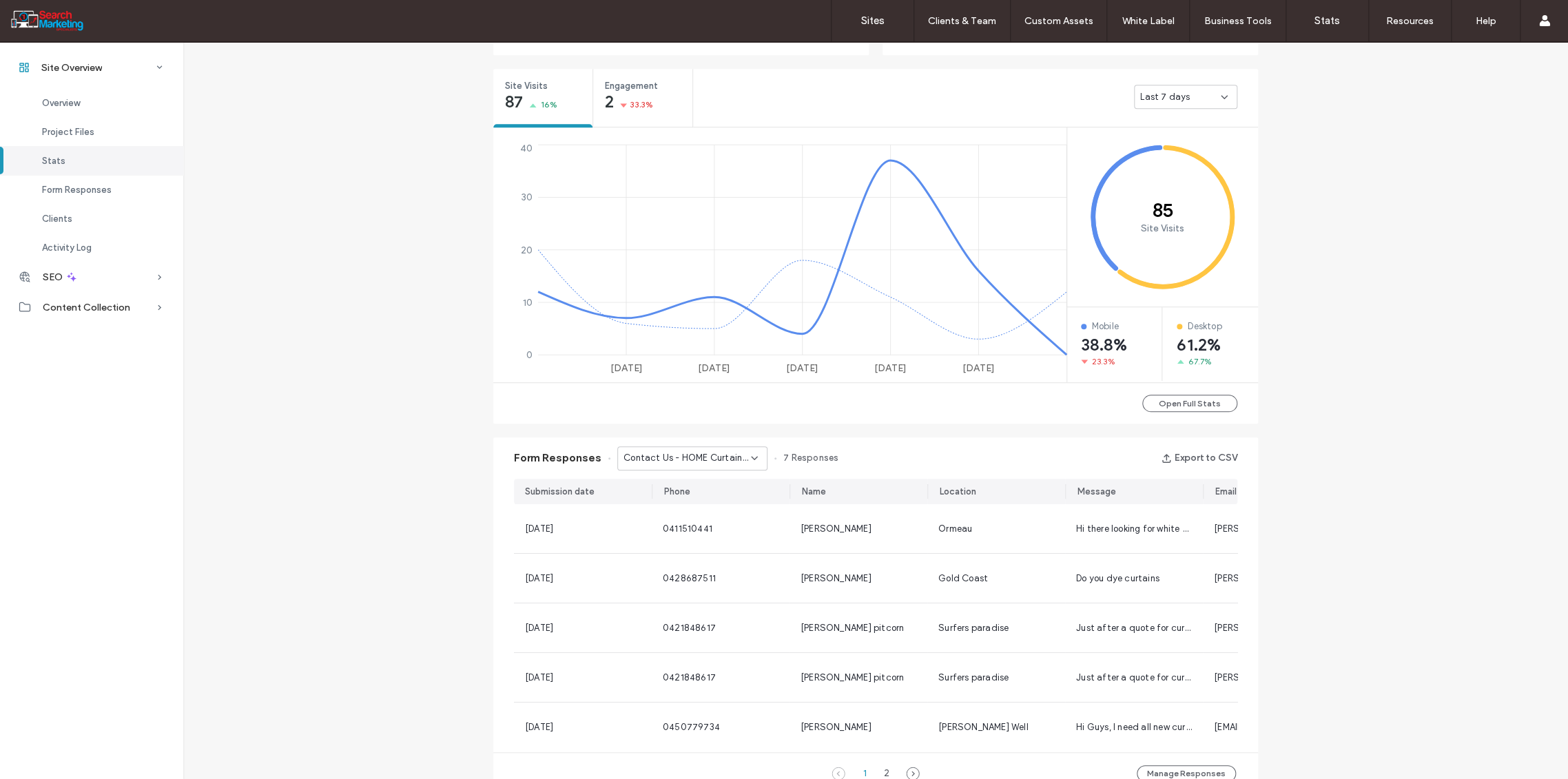
click at [749, 455] on icon at bounding box center [754, 458] width 11 height 11
click at [732, 504] on span "Contact us - CONTACT page" at bounding box center [678, 506] width 126 height 14
click at [751, 461] on icon at bounding box center [754, 458] width 11 height 11
click at [726, 531] on div "Contact Us - Blank popup" at bounding box center [685, 530] width 149 height 24
click at [752, 460] on div "Contact Us - Blank popup" at bounding box center [692, 458] width 150 height 24
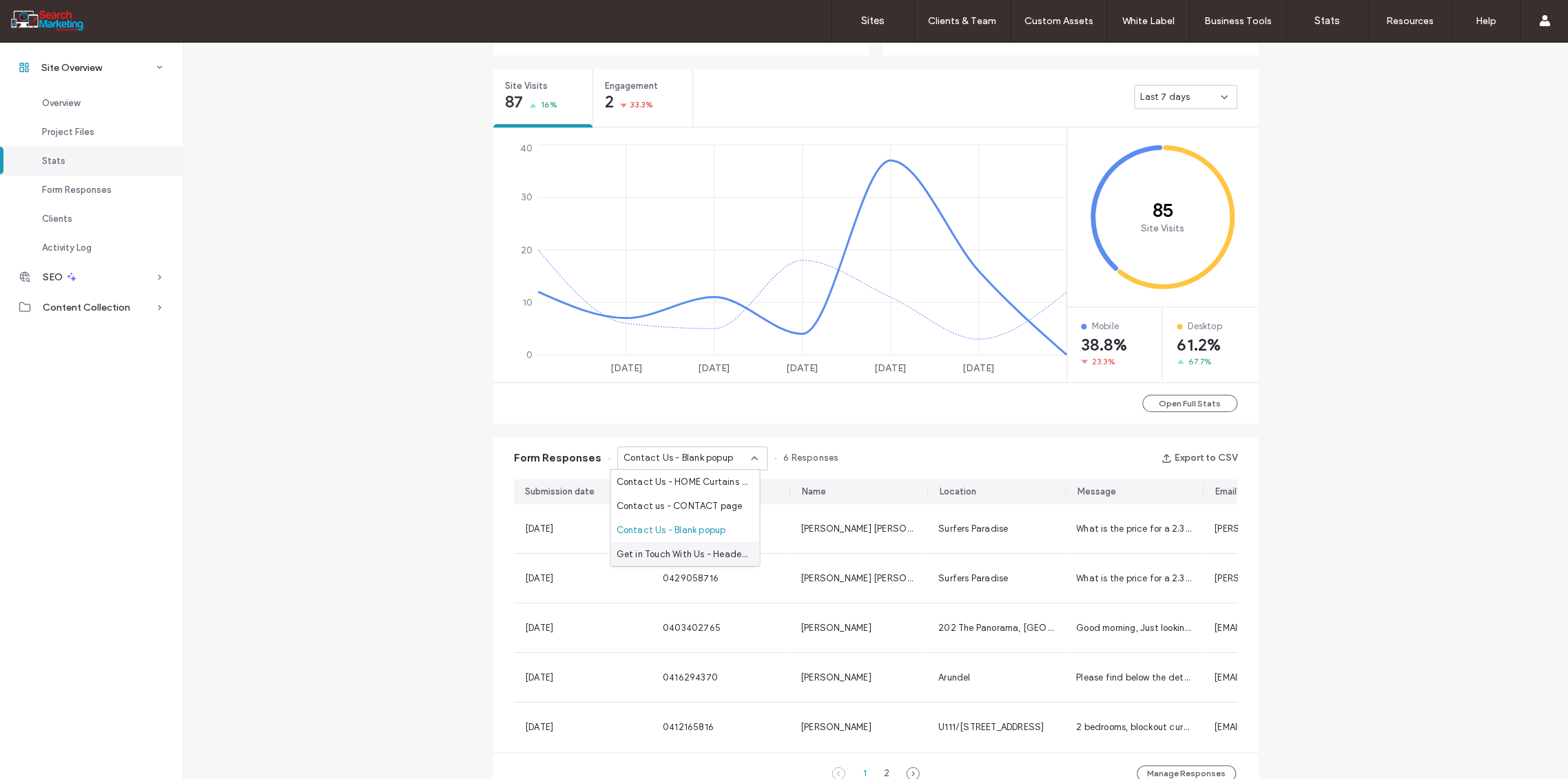
click at [725, 547] on span "Get in Touch With Us - Header/Footer" at bounding box center [681, 555] width 132 height 14
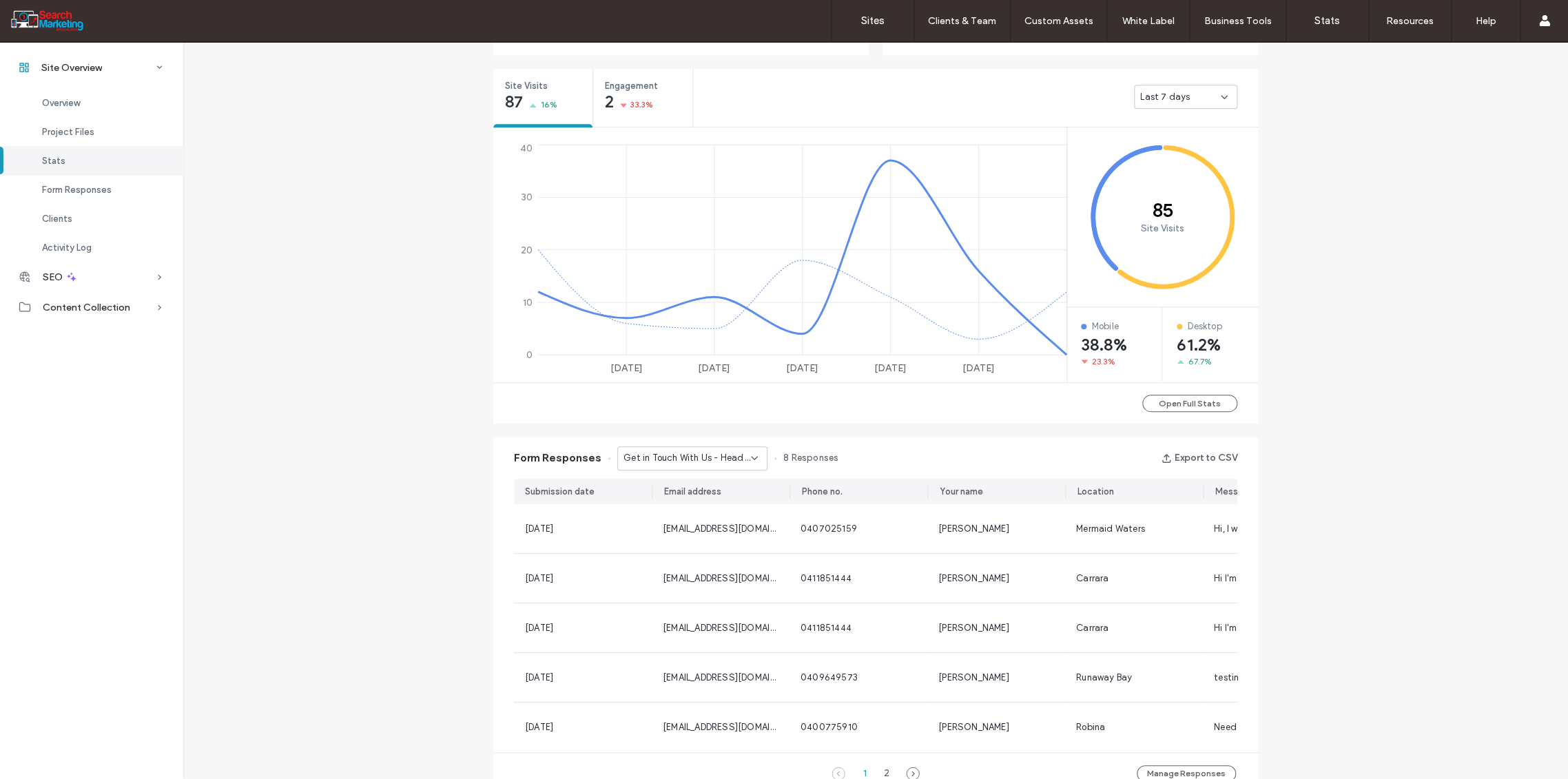
click at [753, 452] on div "Get in Touch With Us - Header/Footer" at bounding box center [692, 458] width 150 height 24
click at [713, 500] on span "Contact us - CONTACT page" at bounding box center [678, 506] width 126 height 14
click at [870, 17] on label "Sites" at bounding box center [873, 20] width 23 height 12
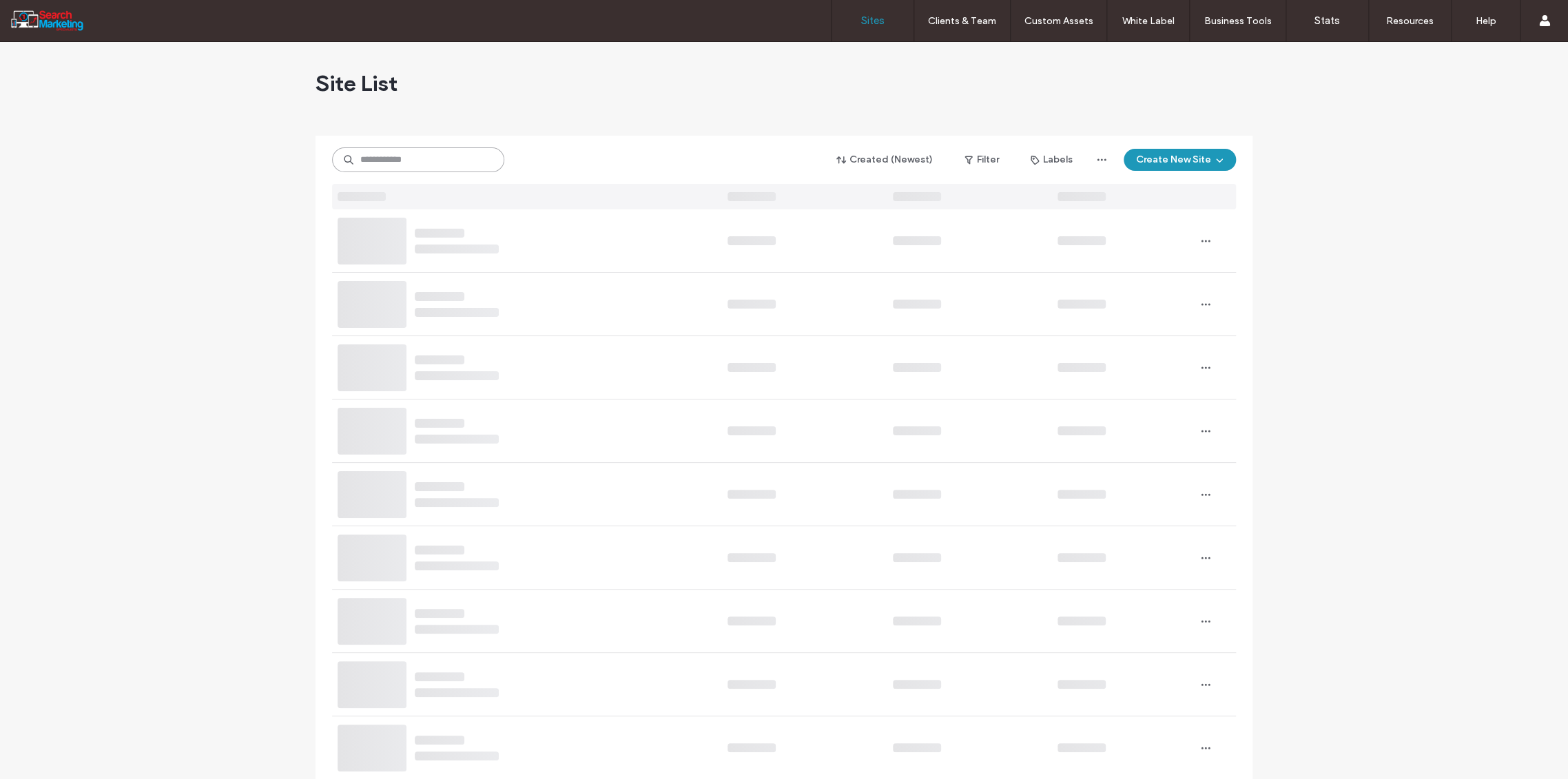
click at [369, 163] on input at bounding box center [418, 160] width 172 height 25
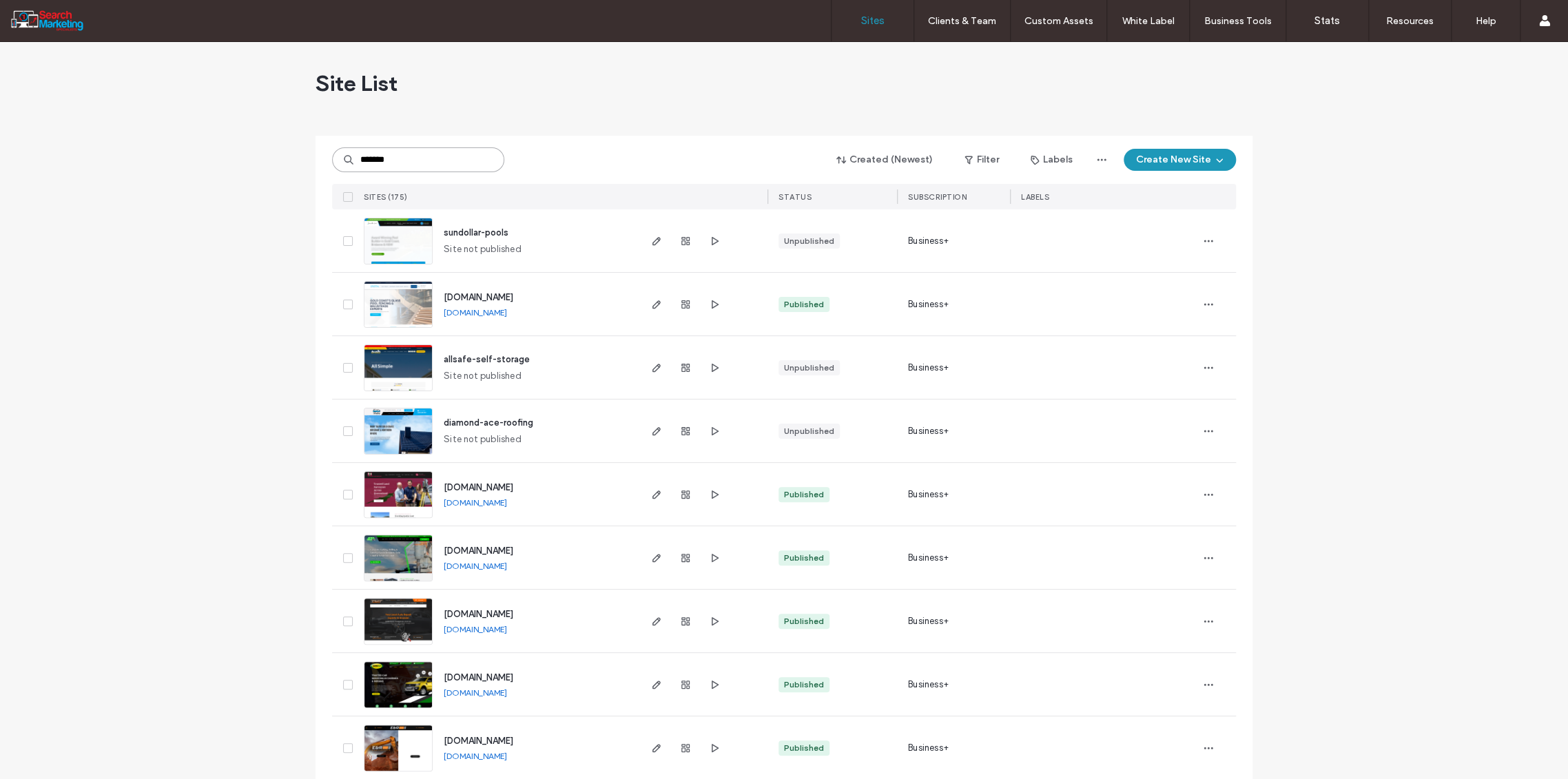
type input "*******"
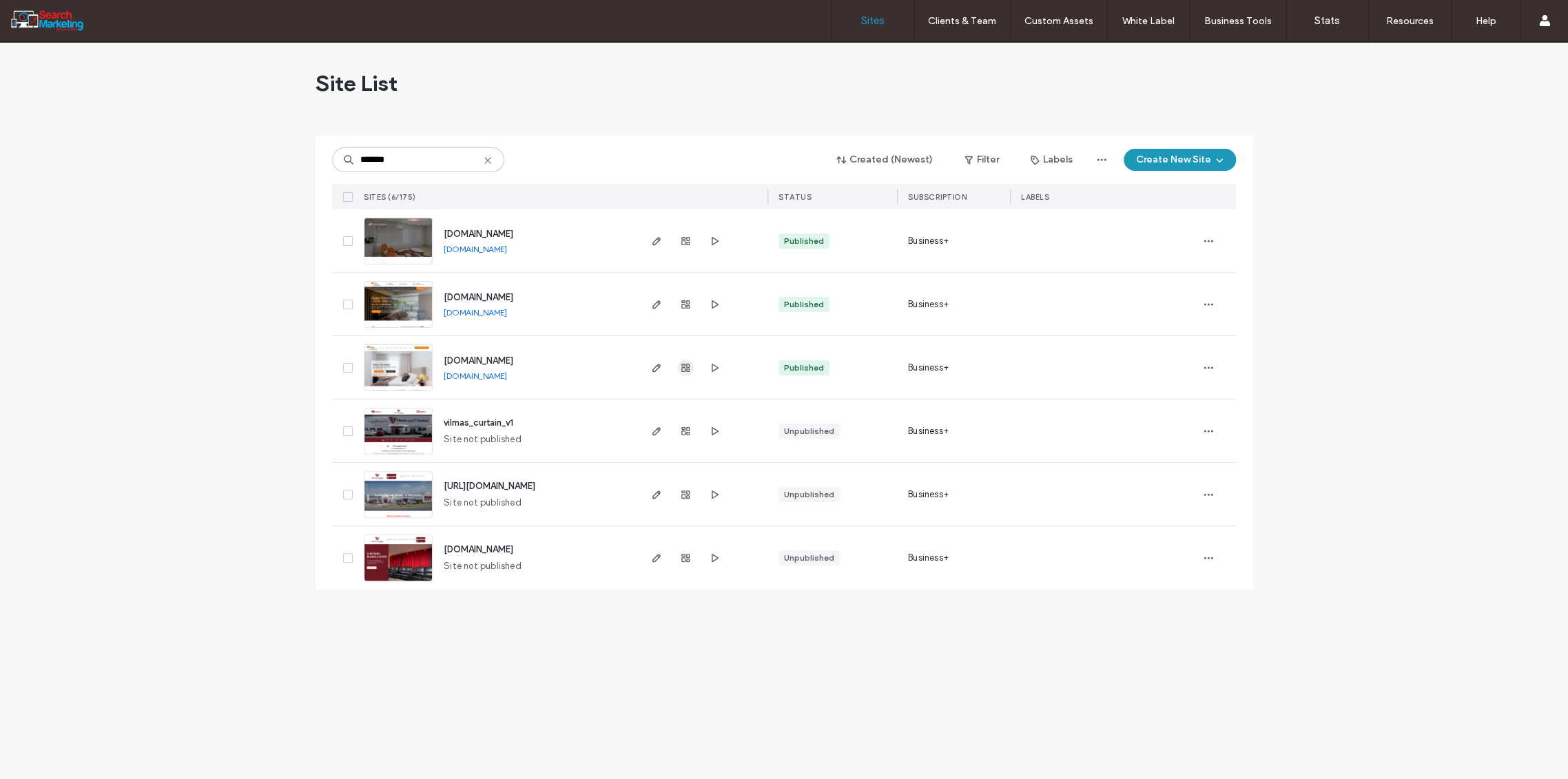
click at [680, 366] on icon "button" at bounding box center [686, 368] width 11 height 11
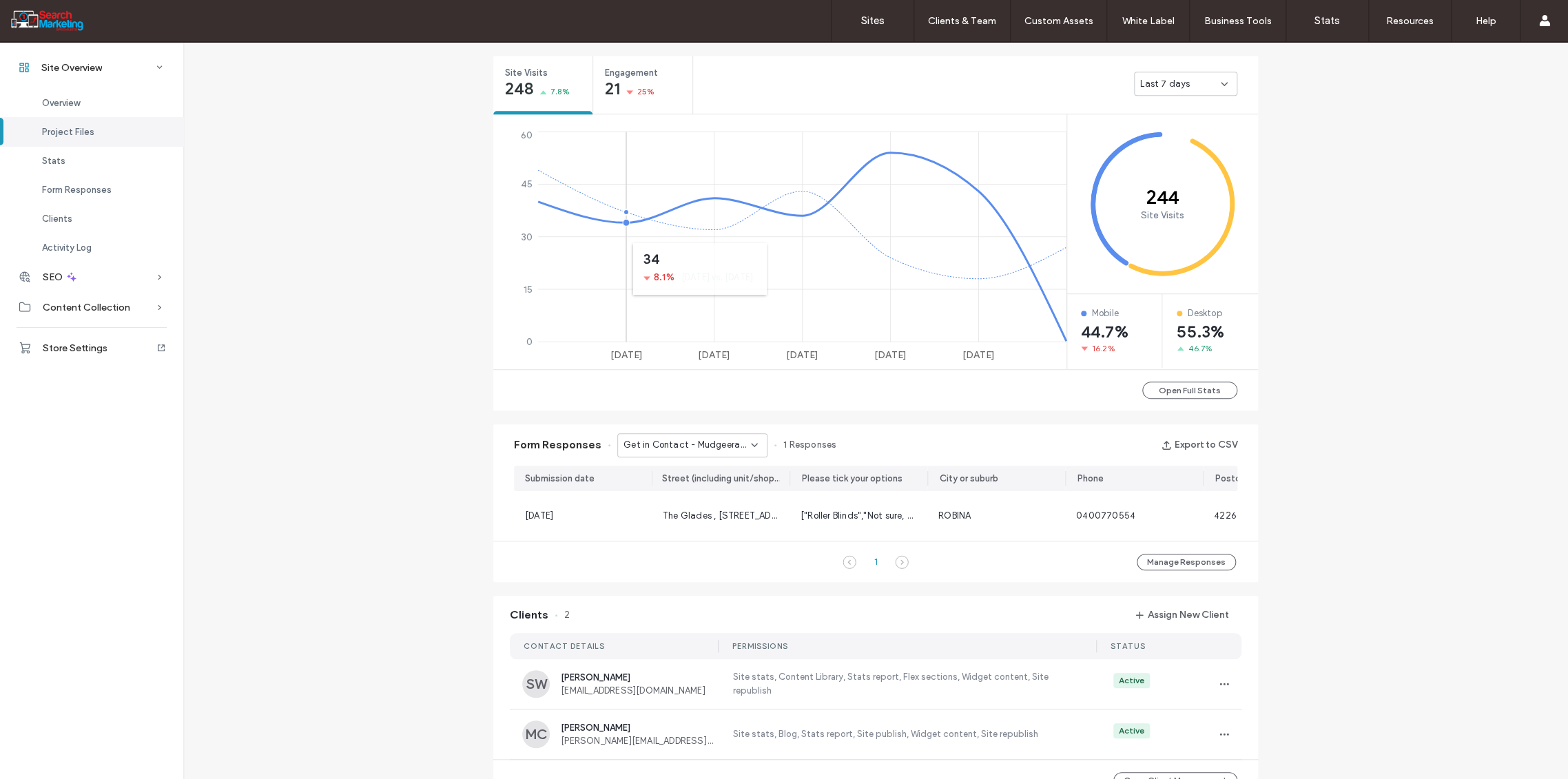
scroll to position [535, 0]
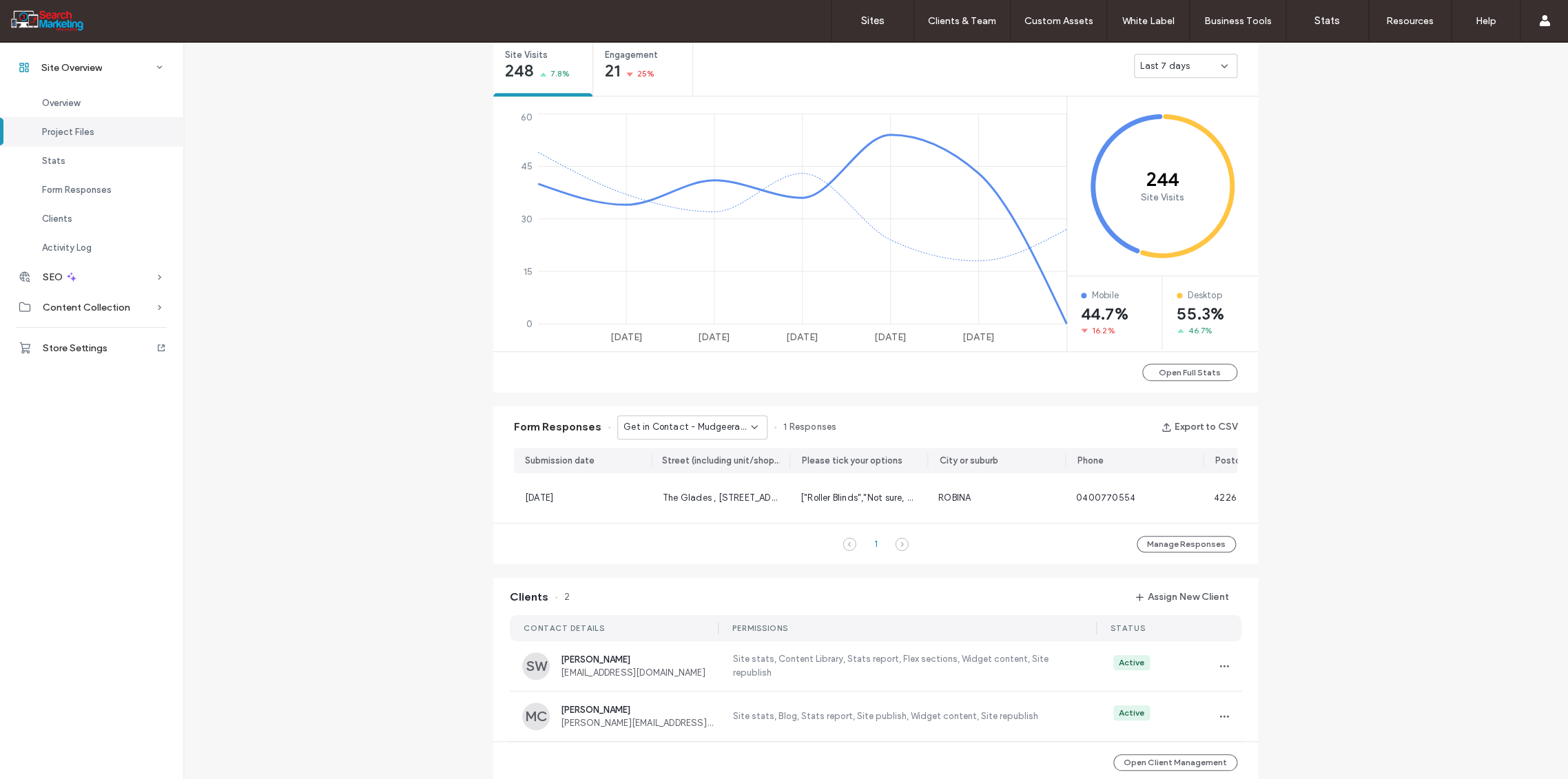
click at [749, 429] on icon at bounding box center [754, 427] width 11 height 11
click at [707, 486] on span "Get in Contact - Header/Footer" at bounding box center [681, 487] width 132 height 14
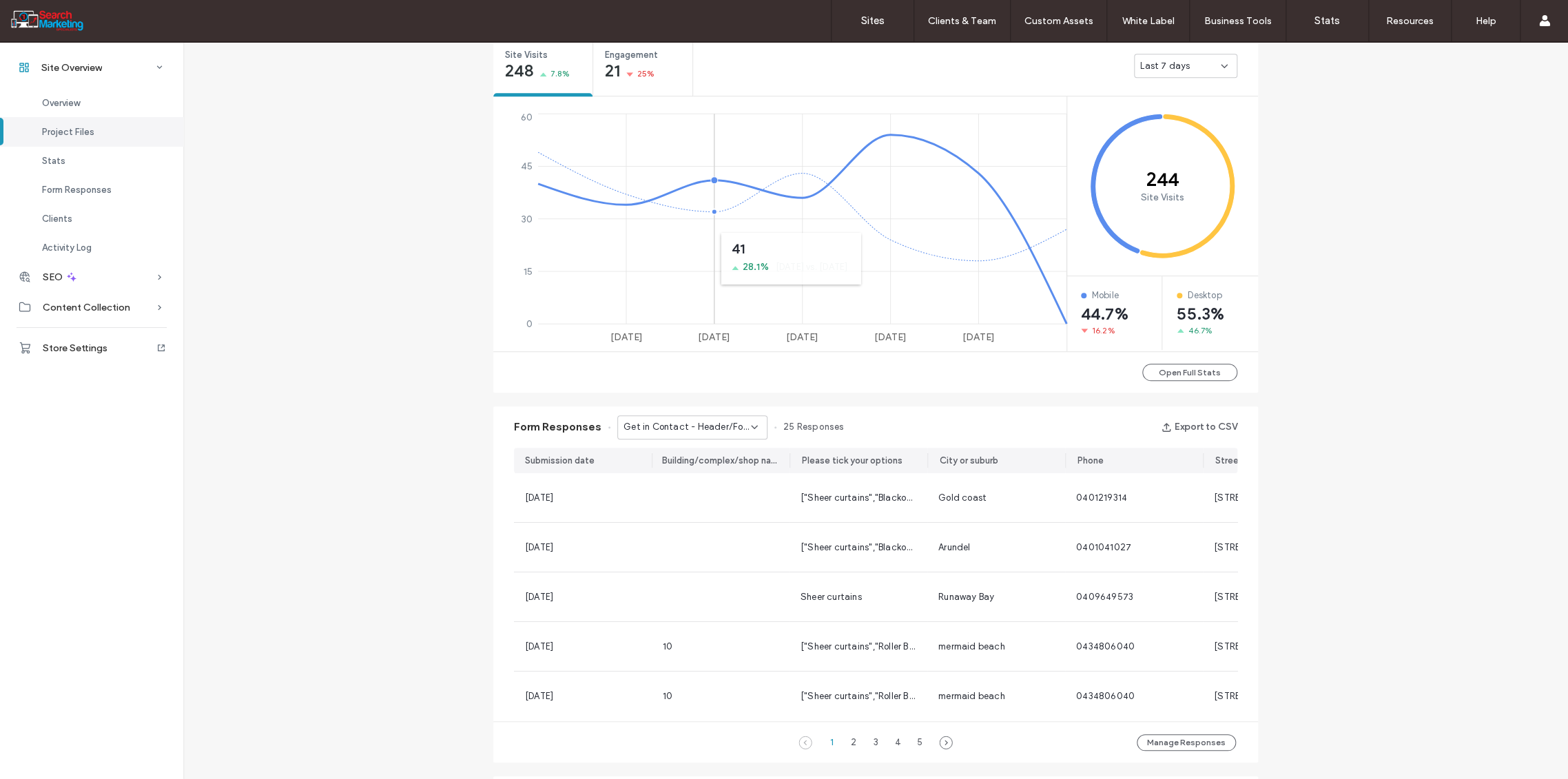
scroll to position [275, 0]
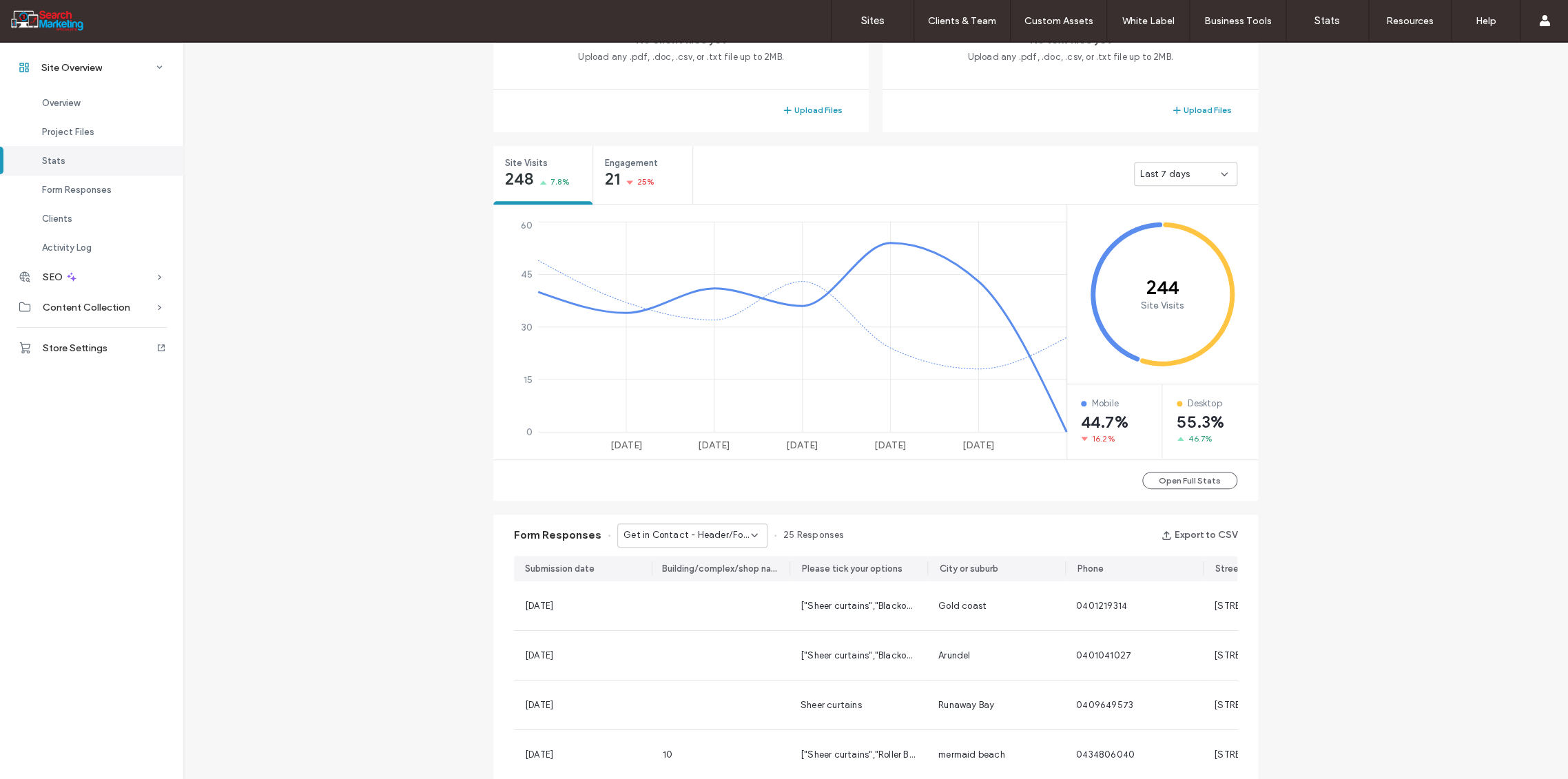
scroll to position [428, 0]
click at [749, 534] on icon at bounding box center [754, 534] width 11 height 11
click at [671, 605] on div "Get in Contact - Contact Us page" at bounding box center [685, 597] width 149 height 24
click at [749, 536] on icon at bounding box center [754, 534] width 11 height 11
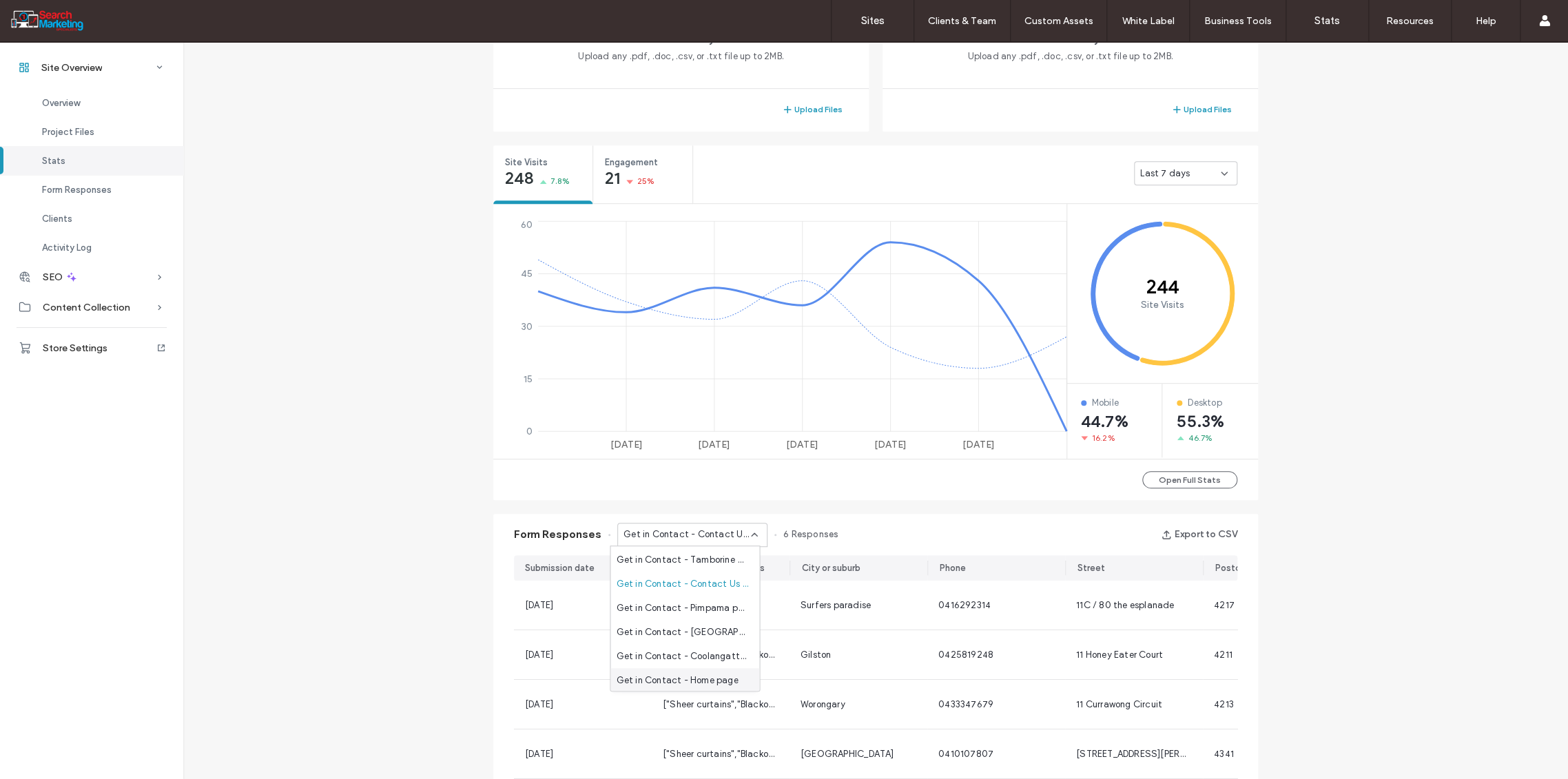
scroll to position [702, 0]
click at [705, 598] on span "Get in Contact - Home page" at bounding box center [676, 604] width 122 height 14
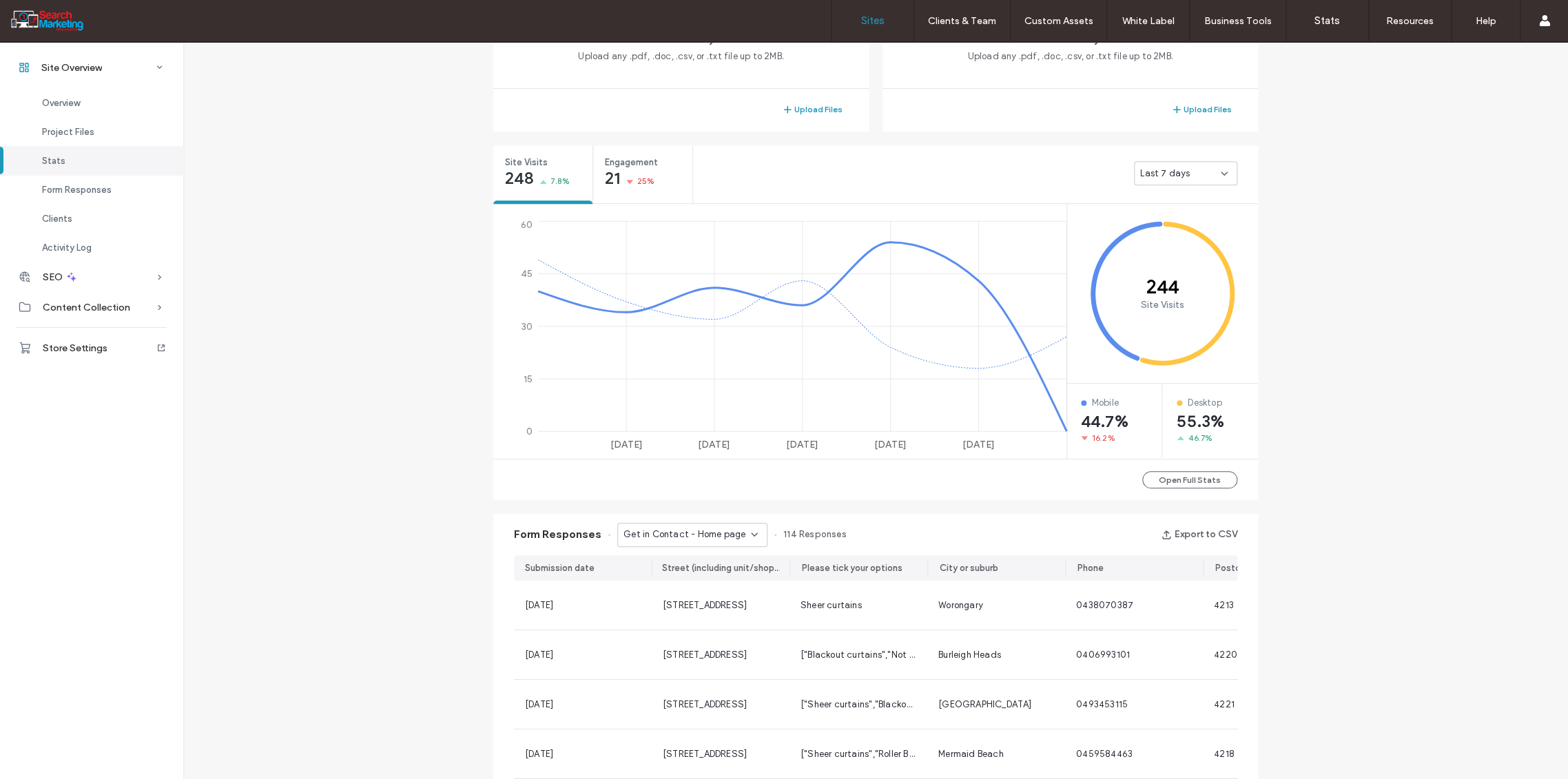
click at [868, 23] on label "Sites" at bounding box center [873, 20] width 23 height 12
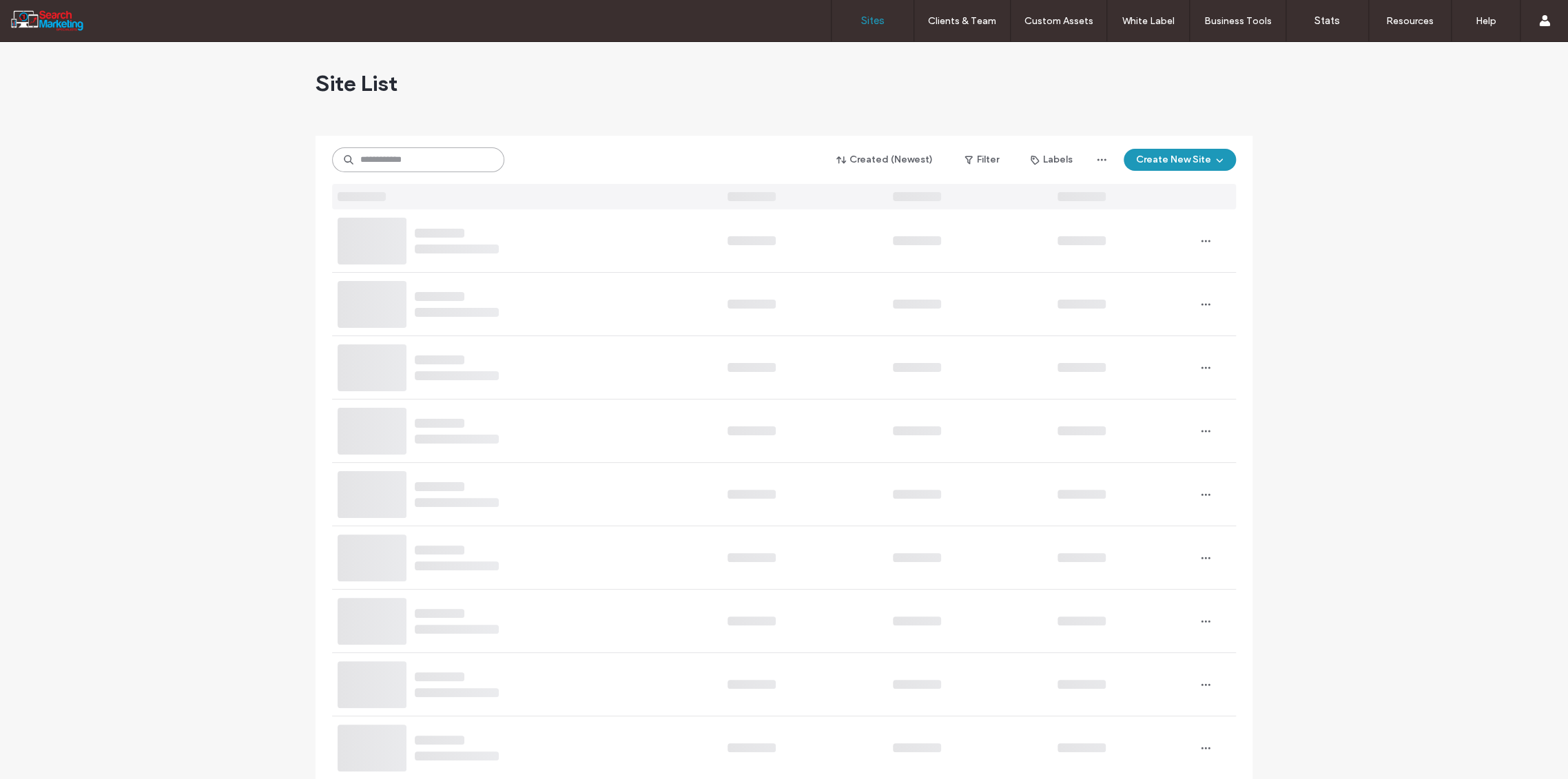
drag, startPoint x: 379, startPoint y: 155, endPoint x: 382, endPoint y: 162, distance: 7.6
click at [381, 162] on input at bounding box center [418, 160] width 172 height 25
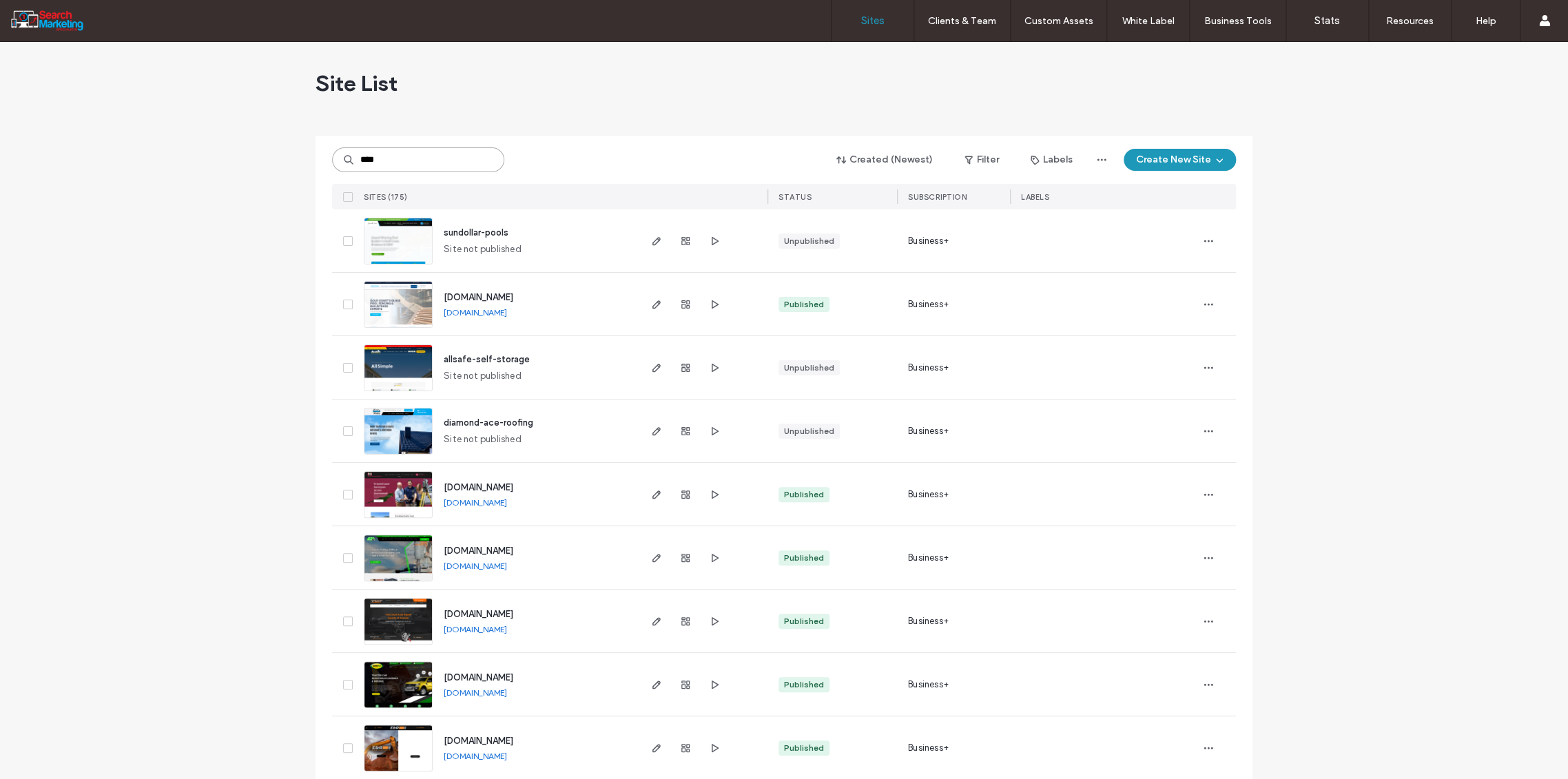
type input "****"
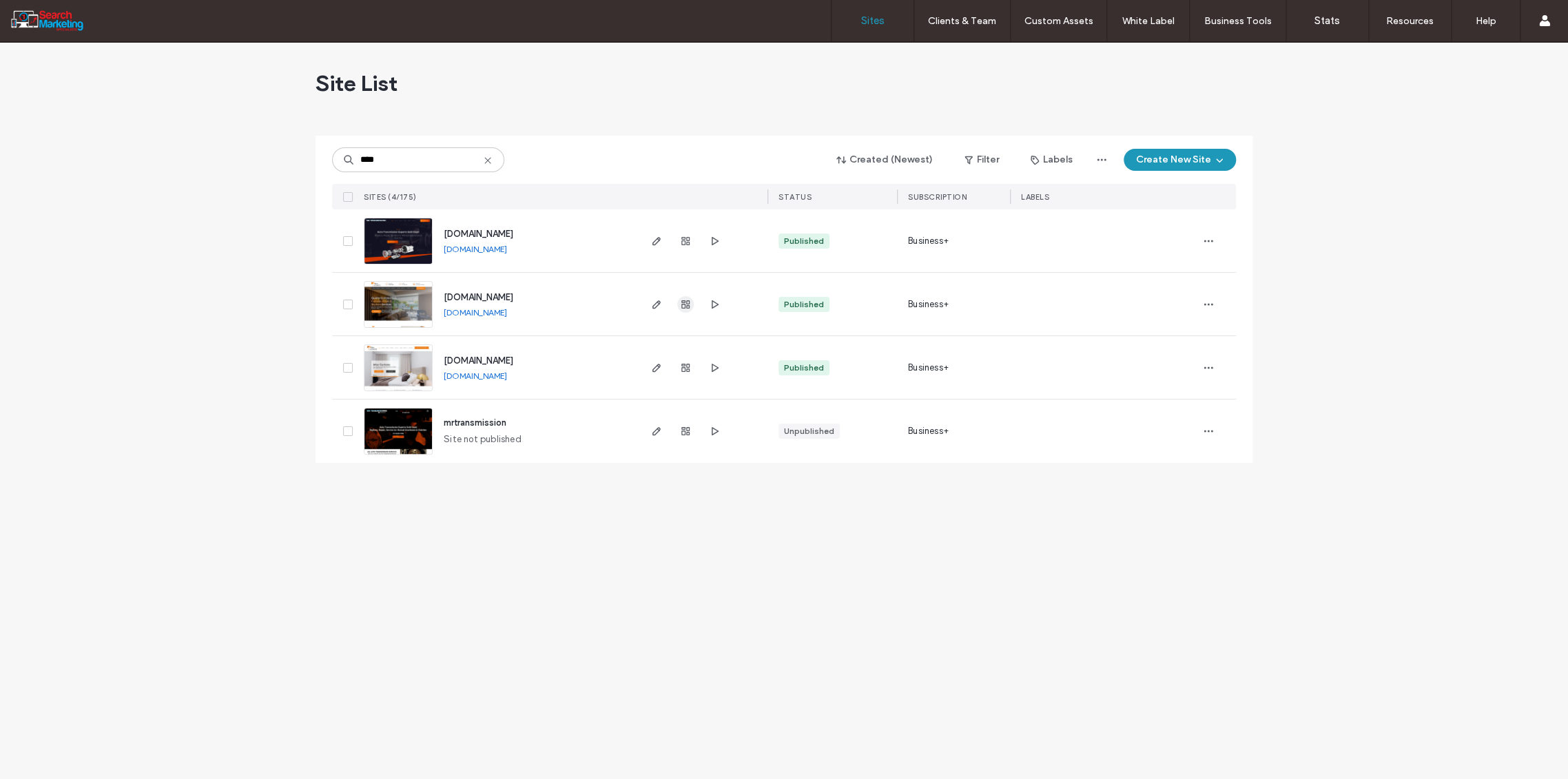
click at [689, 304] on icon "button" at bounding box center [686, 304] width 11 height 11
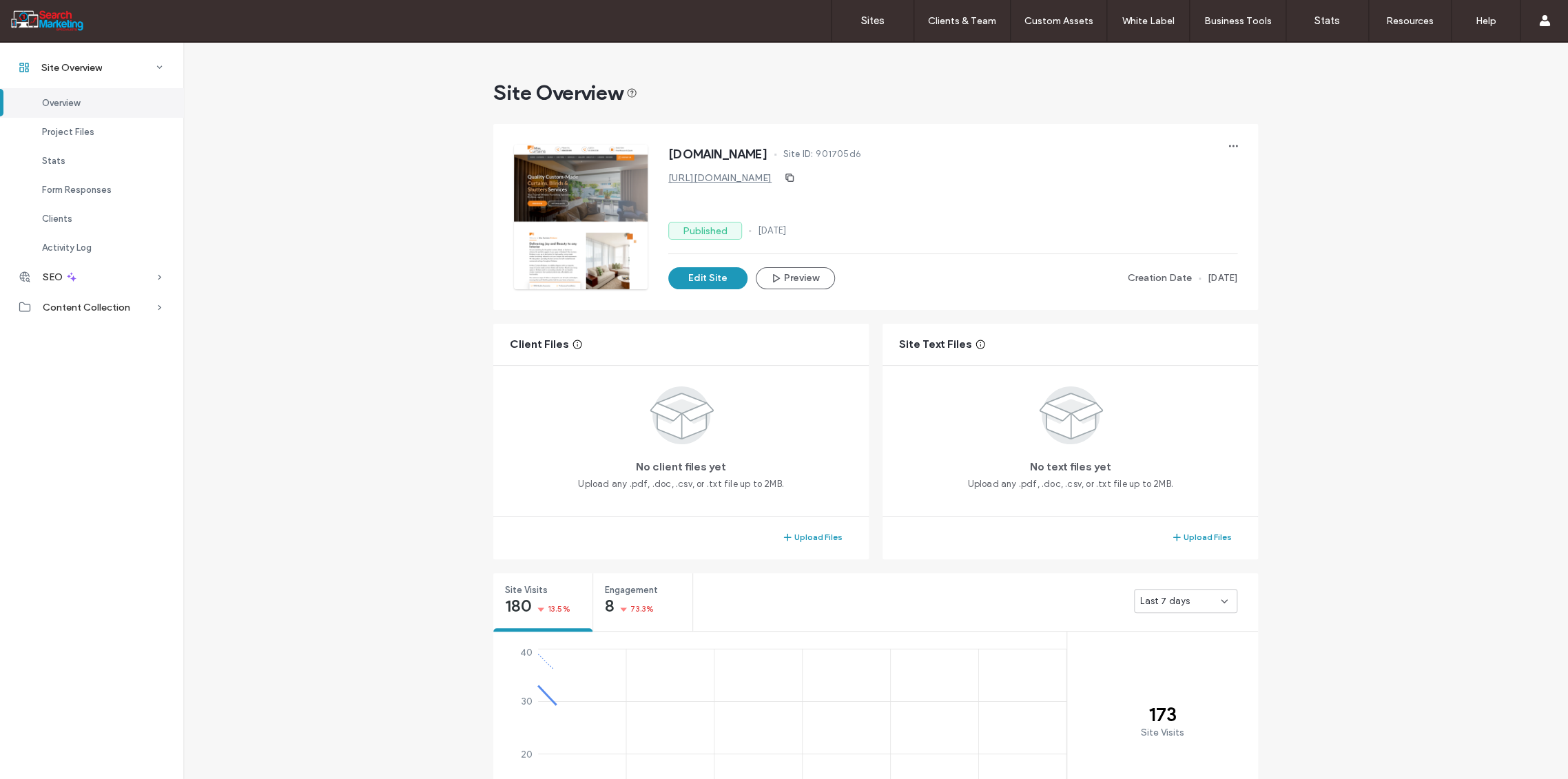
scroll to position [382, 0]
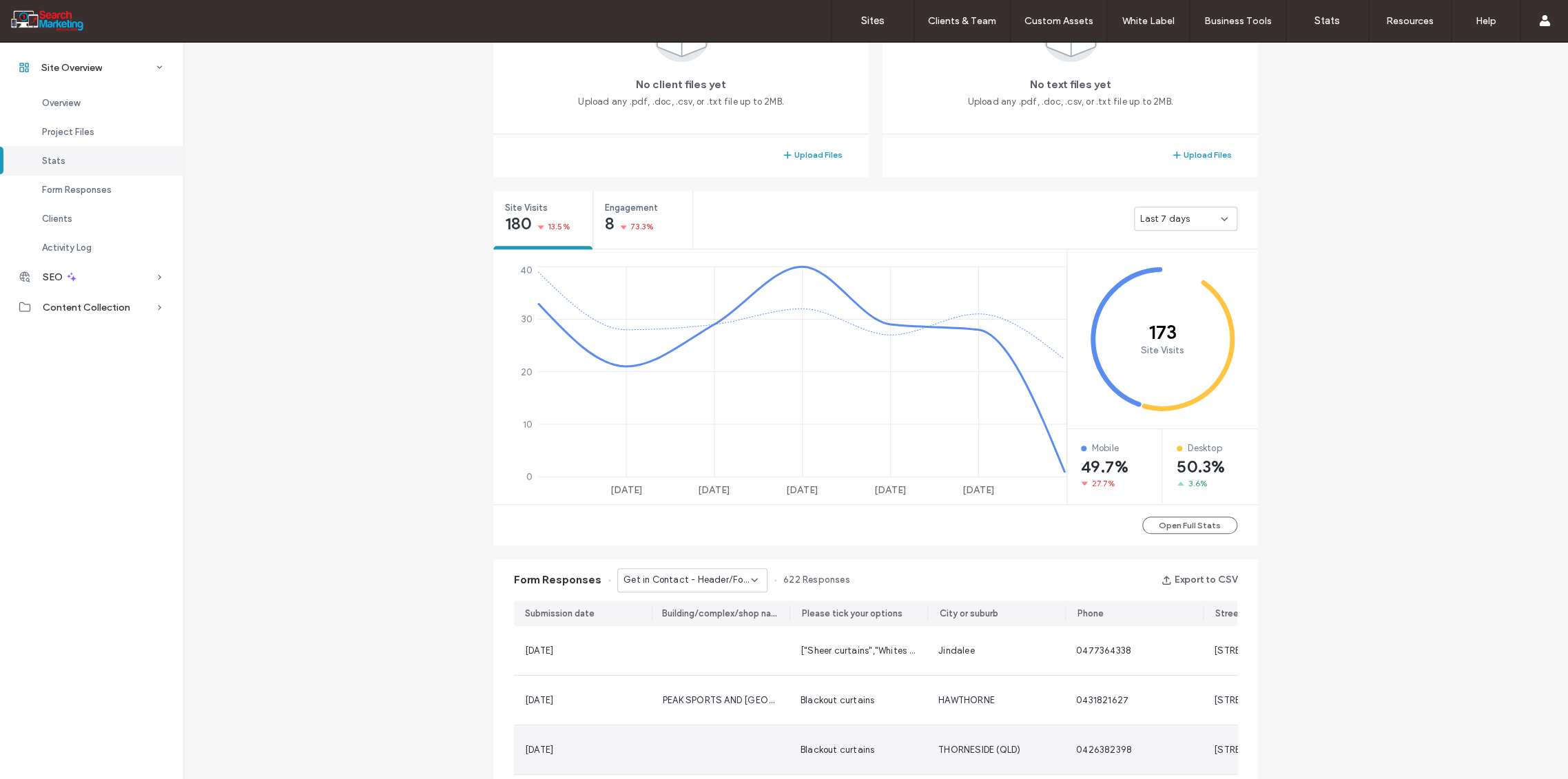
scroll to position [689, 0]
